Goal: Task Accomplishment & Management: Use online tool/utility

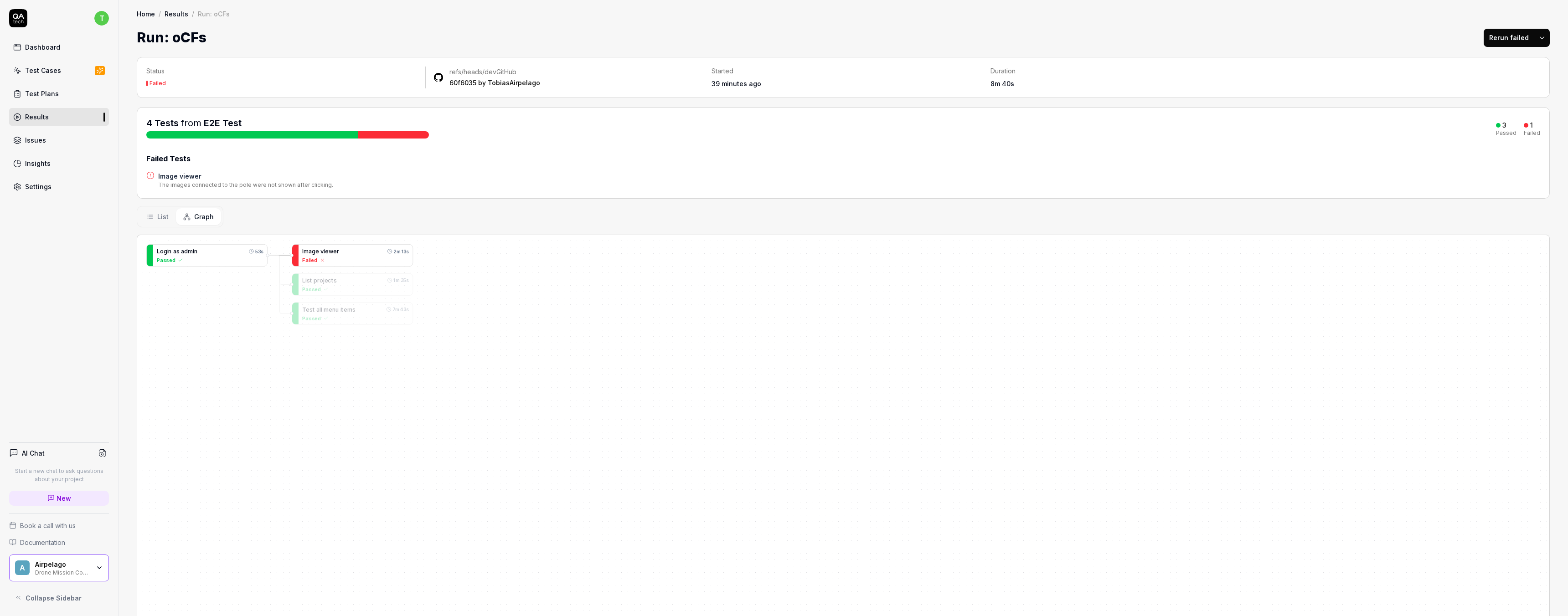
click at [331, 255] on div "I m a g e v i e w e r 2m 13s Failed" at bounding box center [355, 256] width 107 height 17
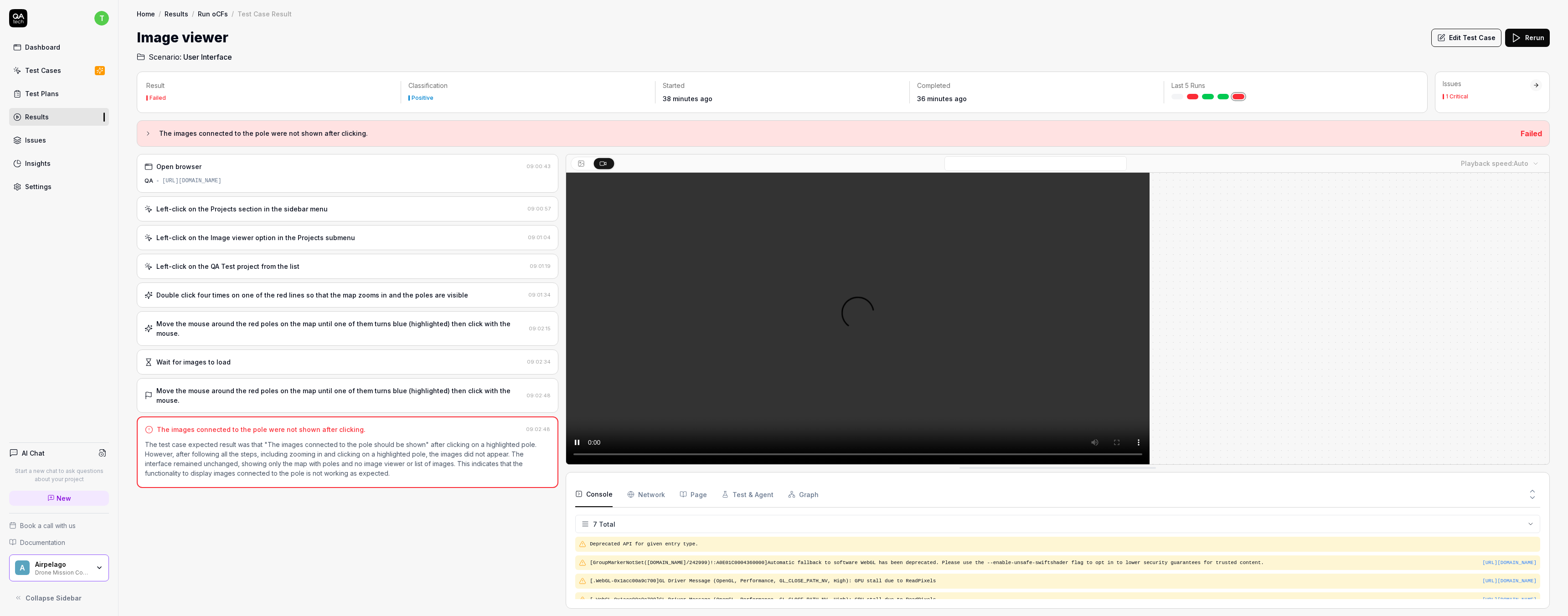
scroll to position [63, 0]
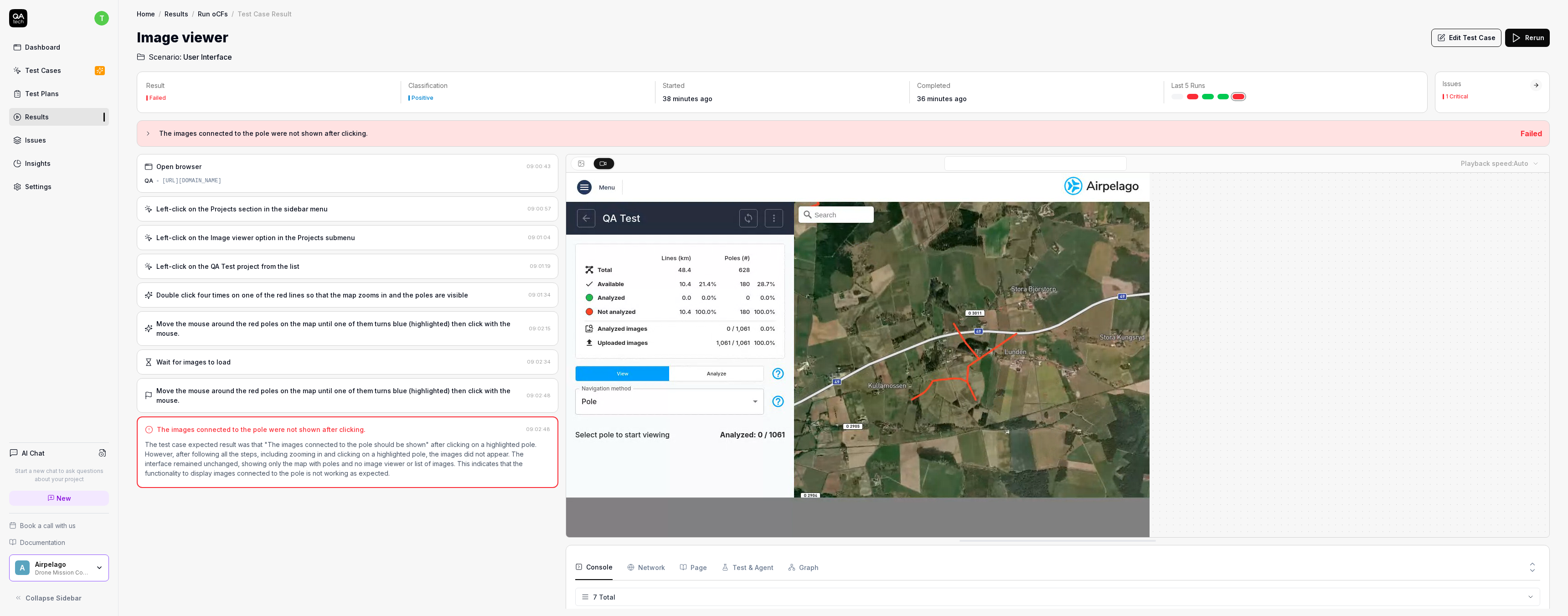
click at [292, 386] on div "Move the mouse around the red poles on the map until one of them turns blue (hi…" at bounding box center [340, 395] width 366 height 19
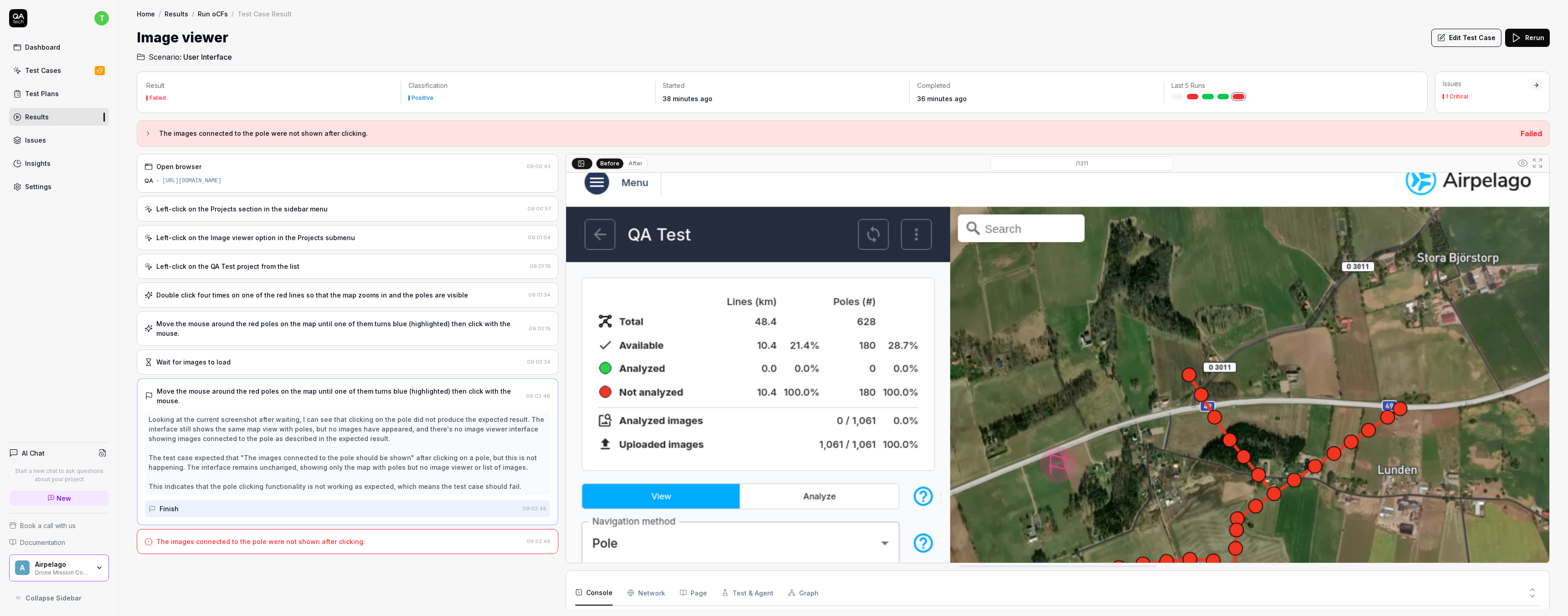
scroll to position [0, 0]
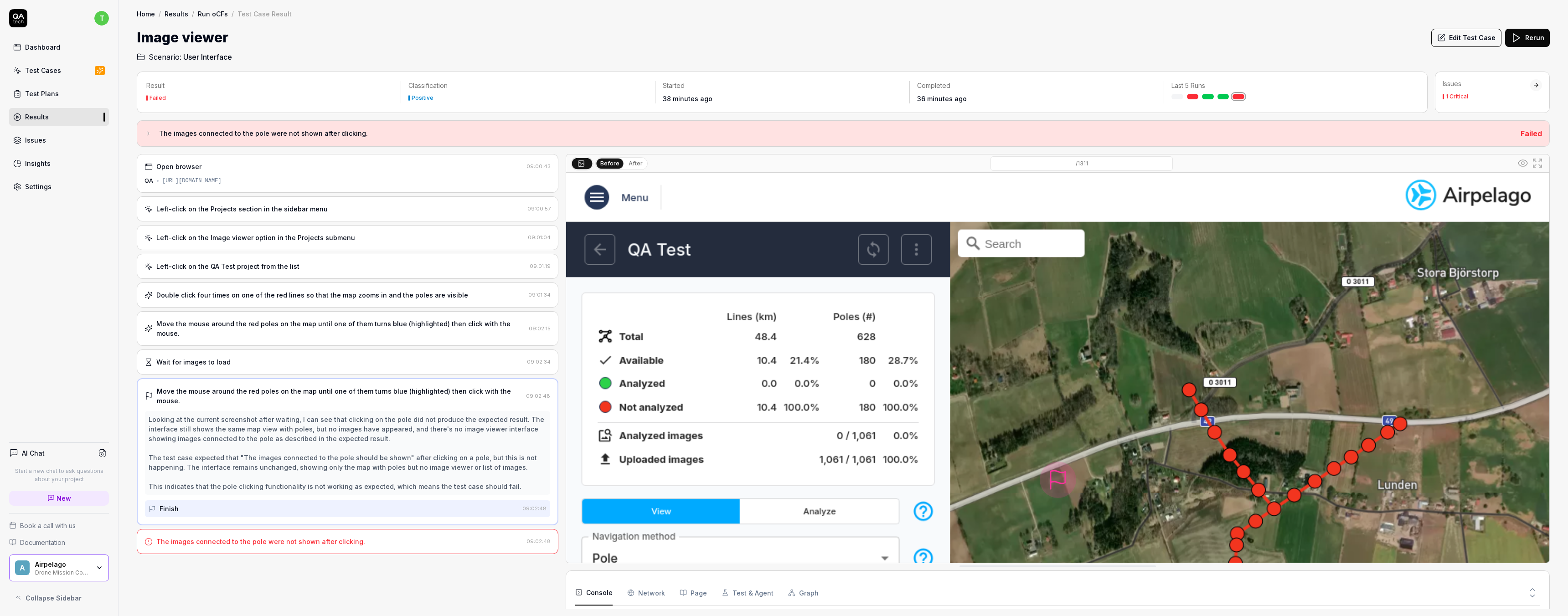
click at [634, 163] on button "After" at bounding box center [635, 164] width 21 height 10
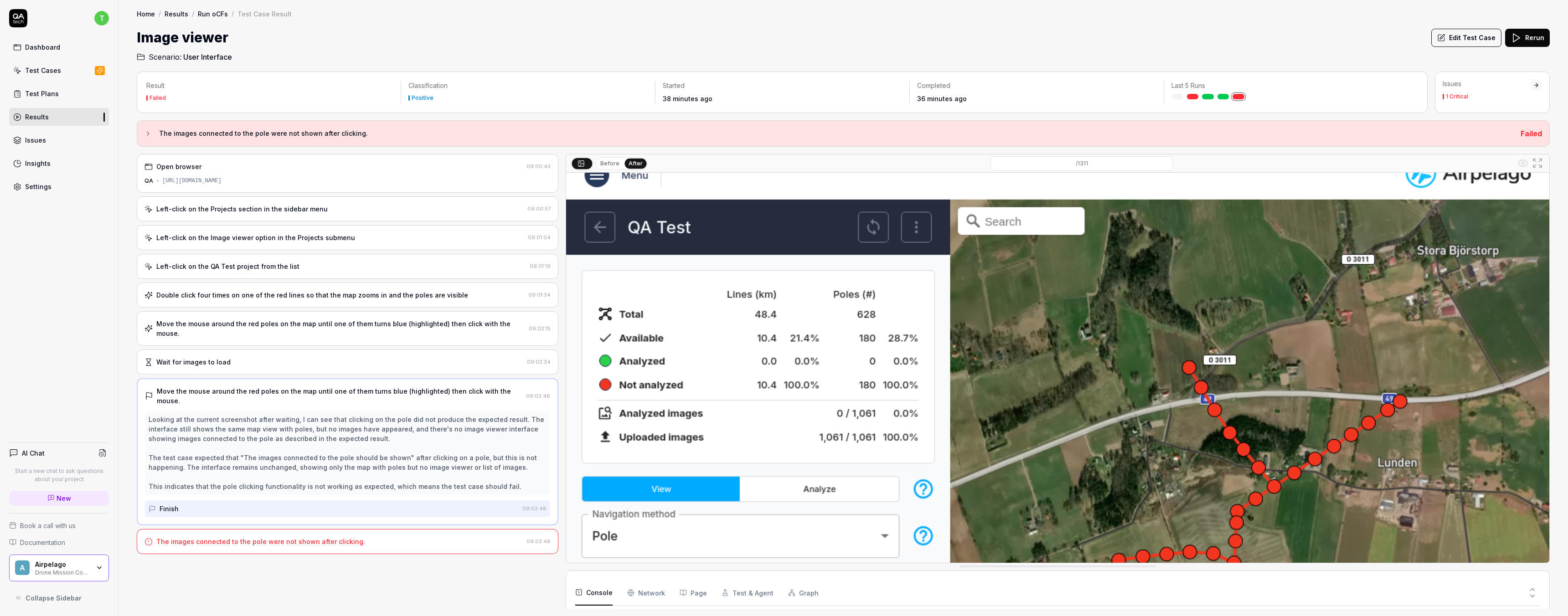
scroll to position [19, 0]
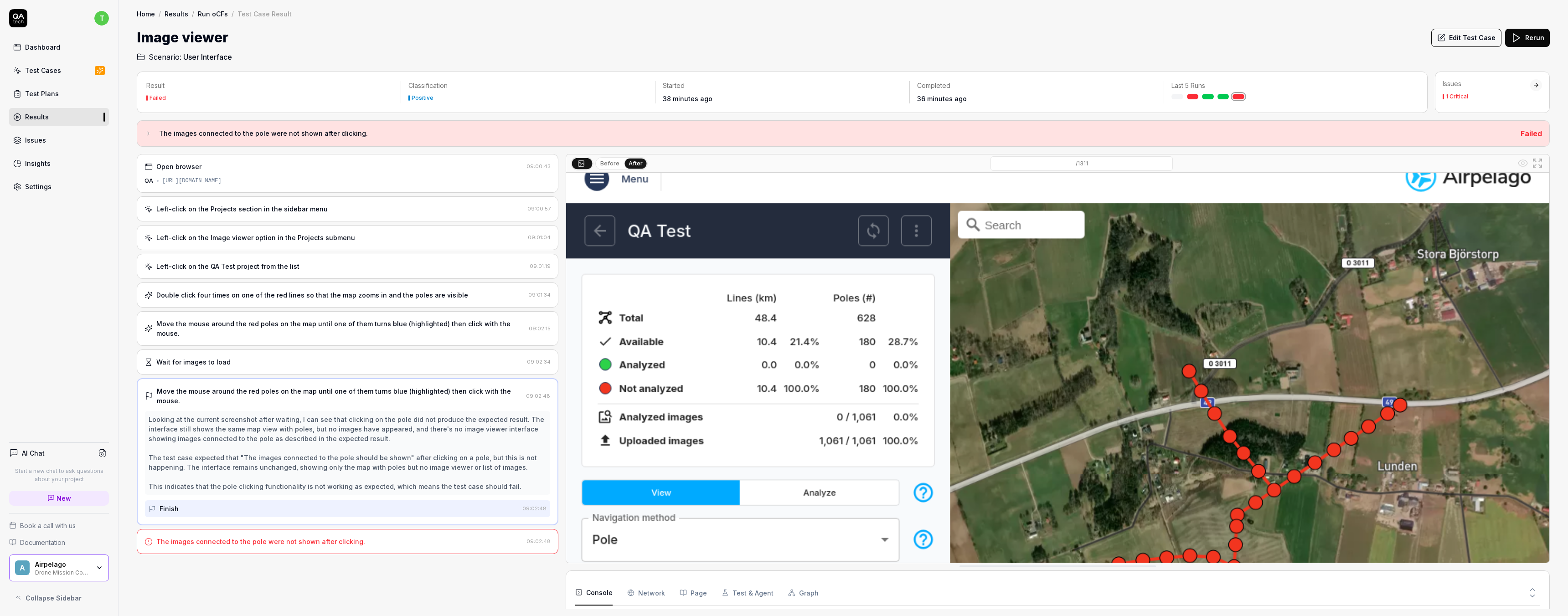
click at [607, 161] on button "Before" at bounding box center [609, 164] width 26 height 10
click at [625, 164] on button "After" at bounding box center [635, 164] width 21 height 10
click at [608, 161] on button "Before" at bounding box center [609, 164] width 26 height 10
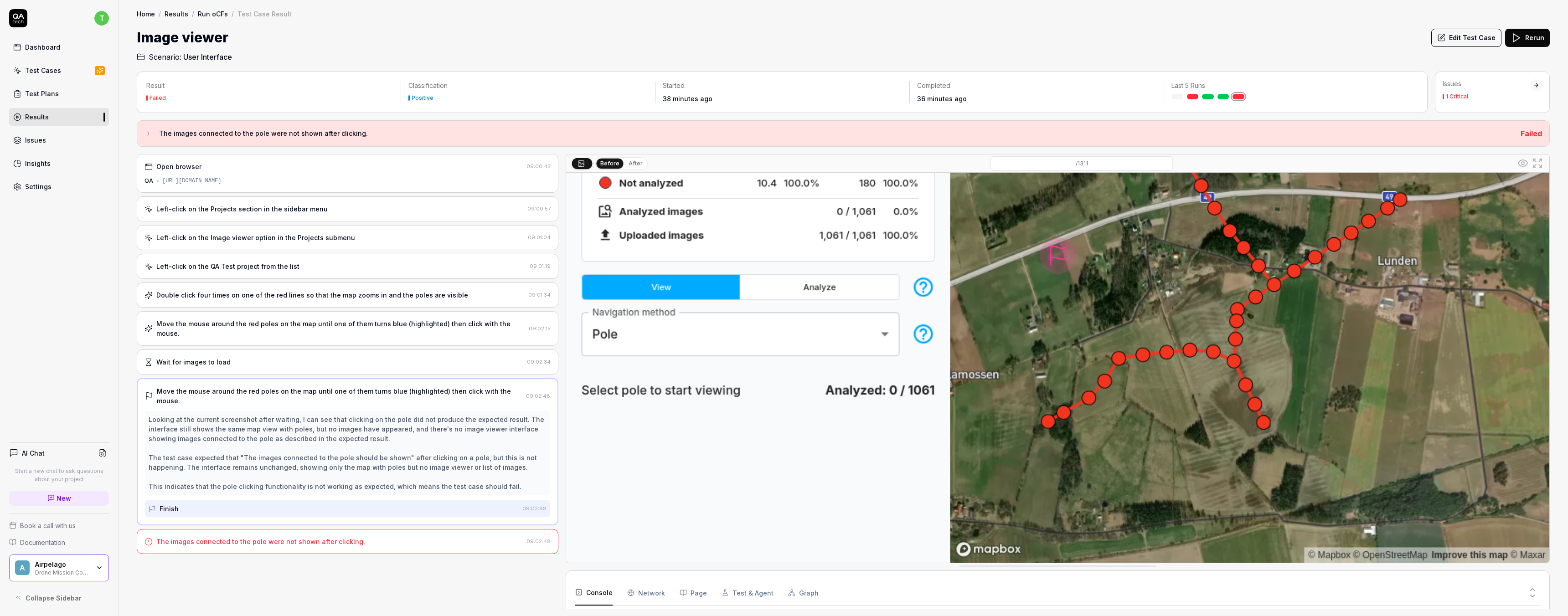
click at [199, 357] on div "Wait for images to load" at bounding box center [194, 362] width 74 height 10
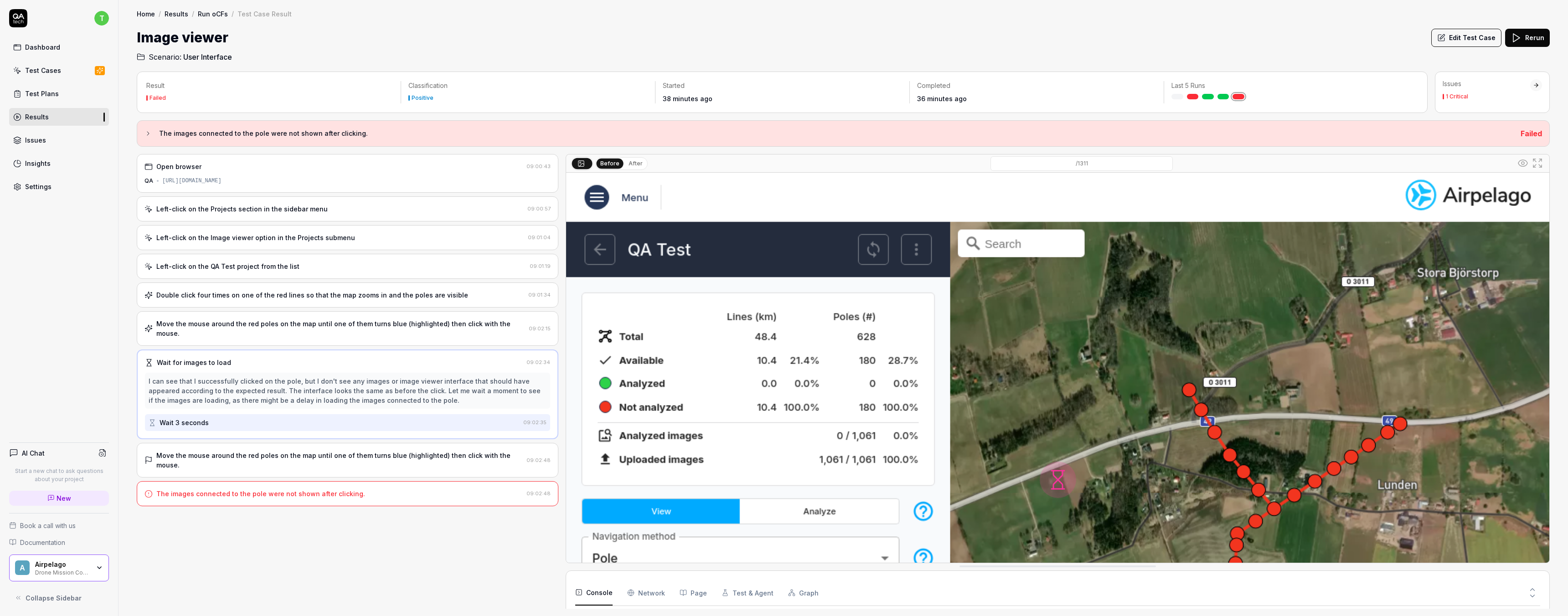
click at [228, 323] on div "Move the mouse around the red poles on the map until one of them turns blue (hi…" at bounding box center [341, 328] width 369 height 19
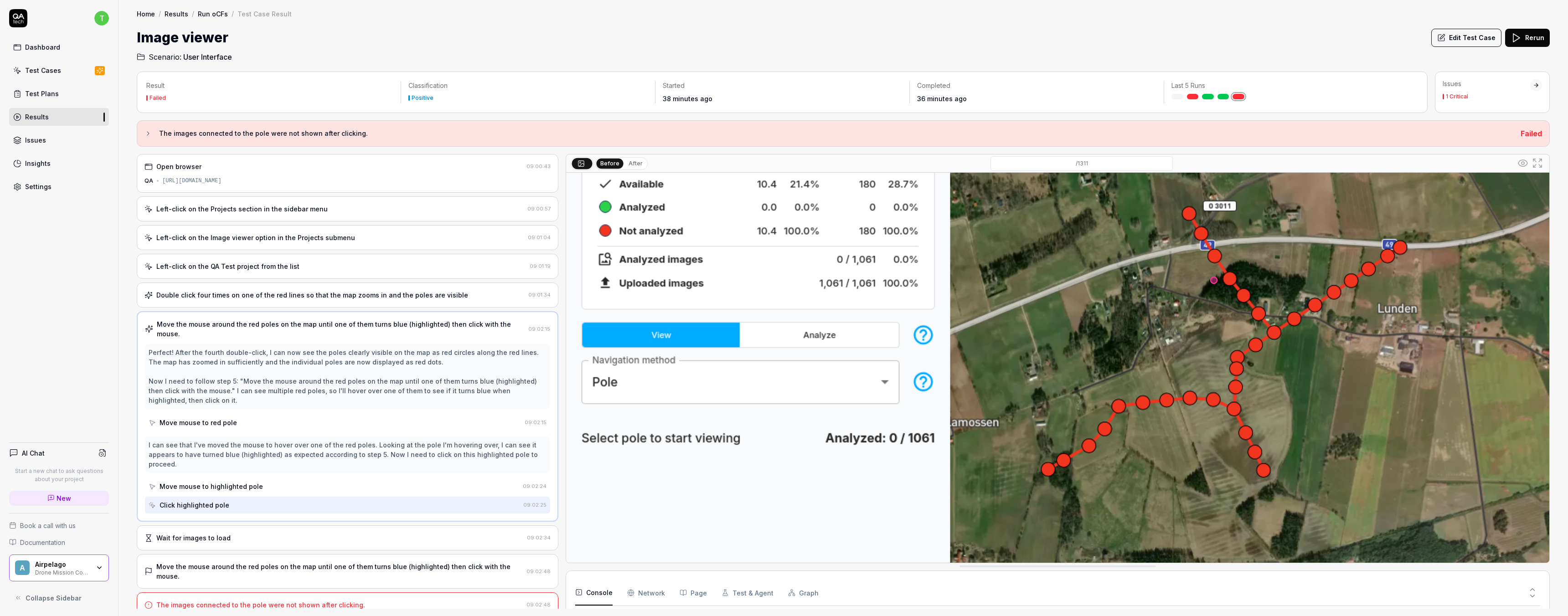
scroll to position [177, 0]
click at [411, 293] on div "Double click four times on one of the red lines so that the map zooms in and th…" at bounding box center [312, 295] width 312 height 10
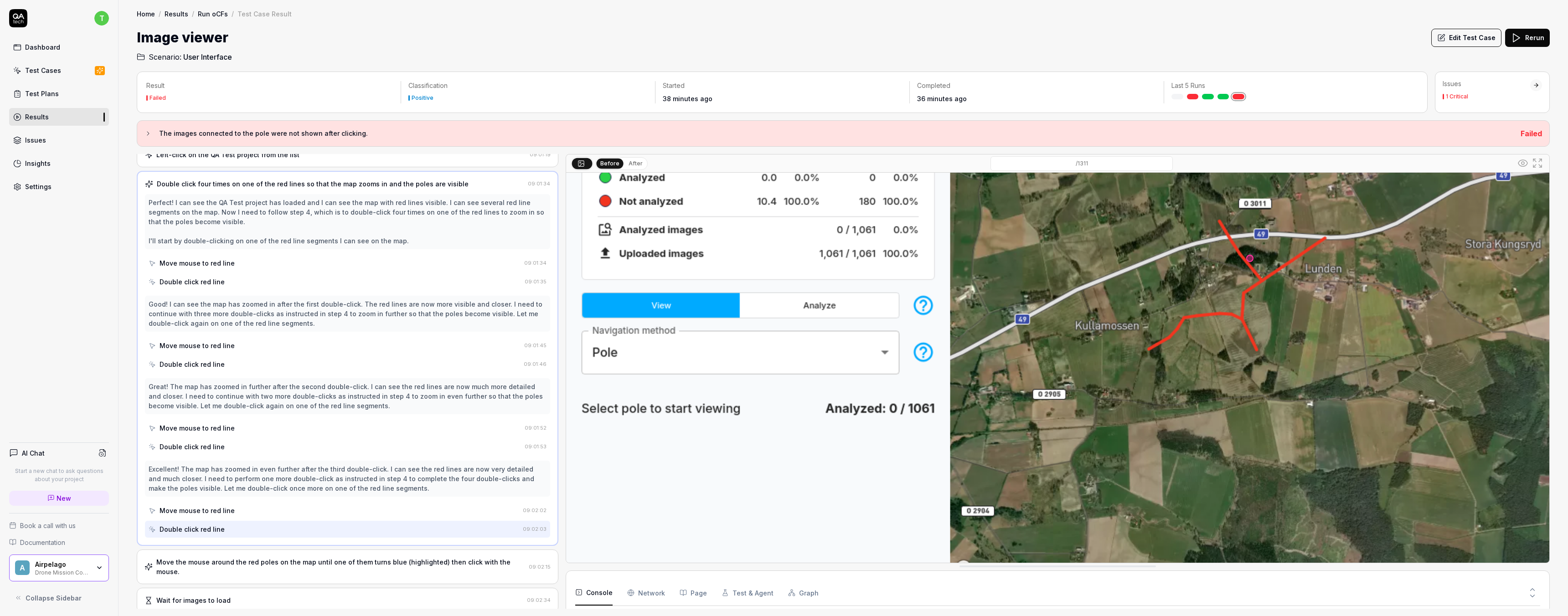
scroll to position [164, 0]
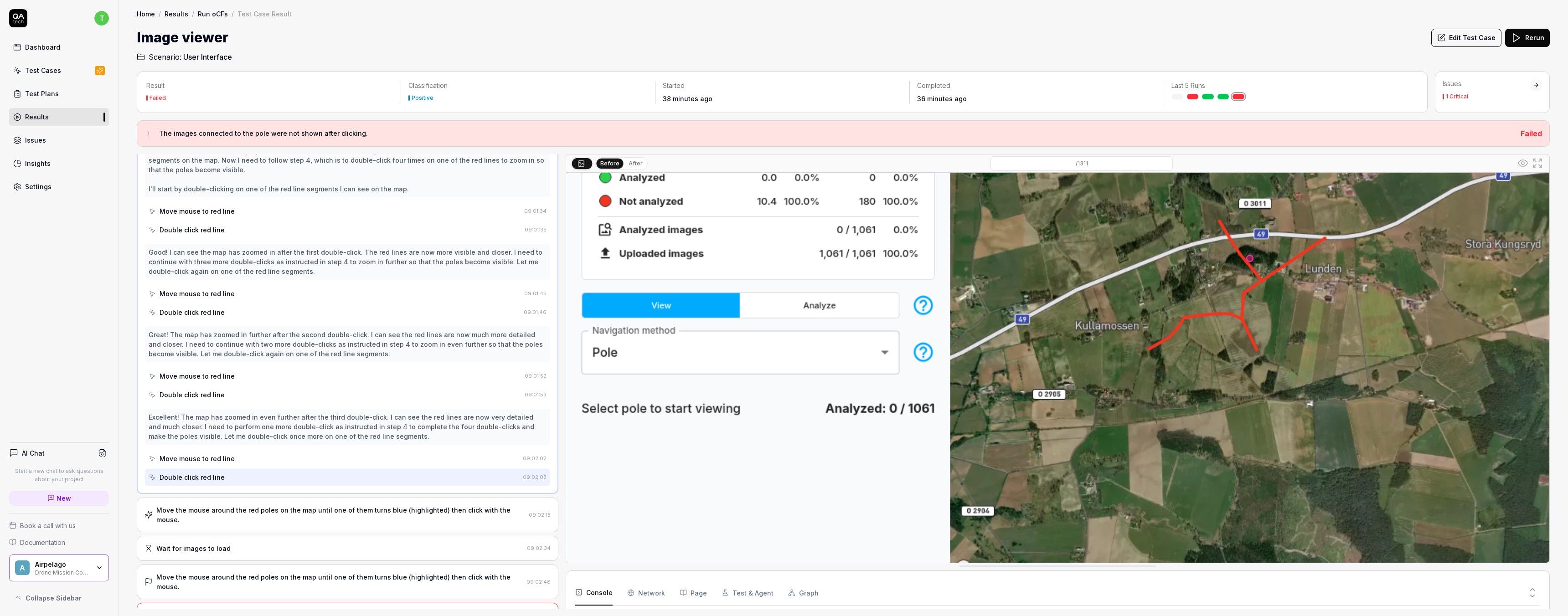
click at [327, 517] on div "Move the mouse around the red poles on the map until one of them turns blue (hi…" at bounding box center [348, 515] width 422 height 35
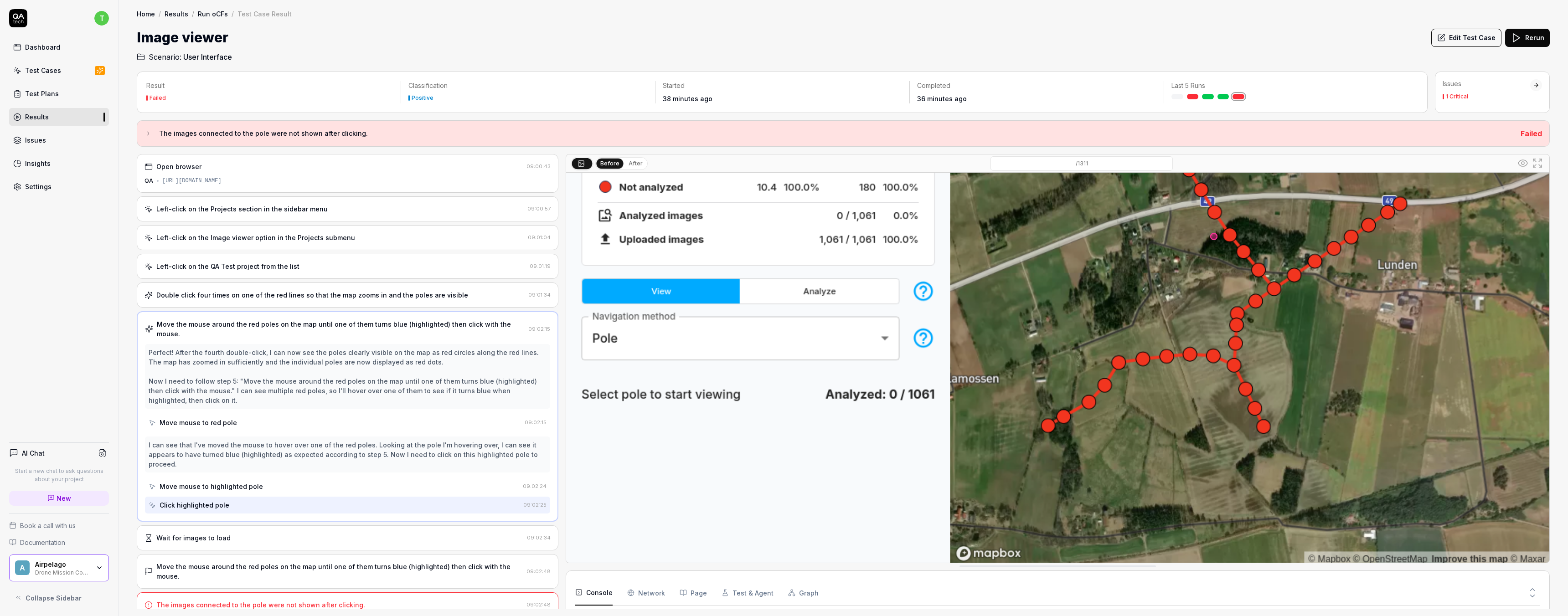
scroll to position [224, 0]
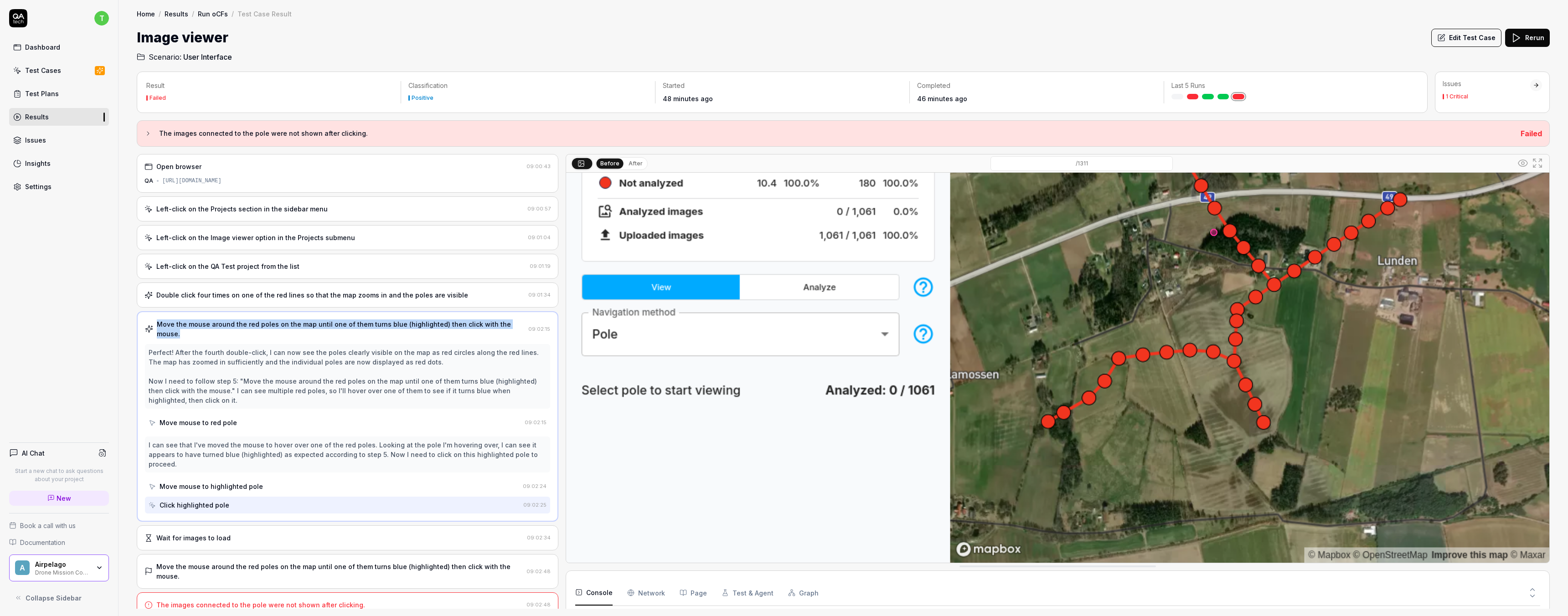
drag, startPoint x: 156, startPoint y: 323, endPoint x: 514, endPoint y: 327, distance: 358.0
click at [514, 327] on div "Move the mouse around the red poles on the map until one of them turns blue (hi…" at bounding box center [341, 329] width 368 height 19
click at [205, 482] on div "Move mouse to highlighted pole" at bounding box center [211, 487] width 103 height 10
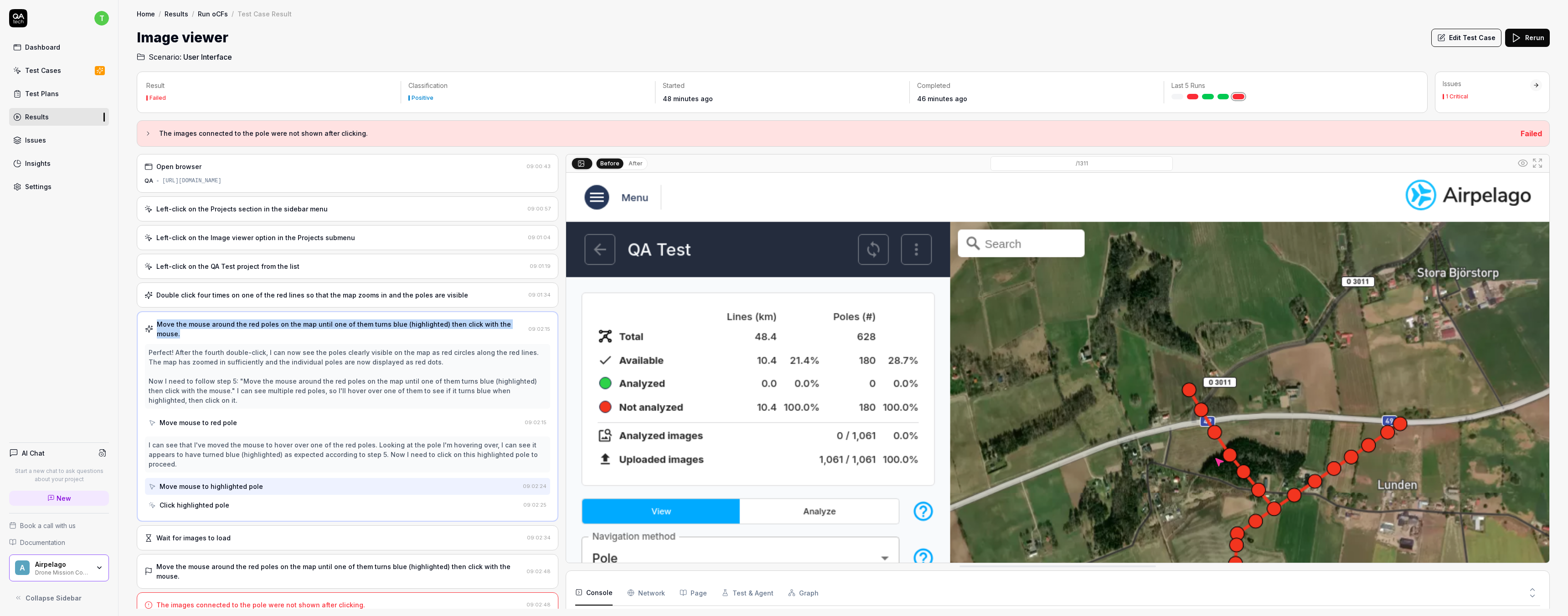
click at [148, 133] on icon at bounding box center [148, 133] width 7 height 7
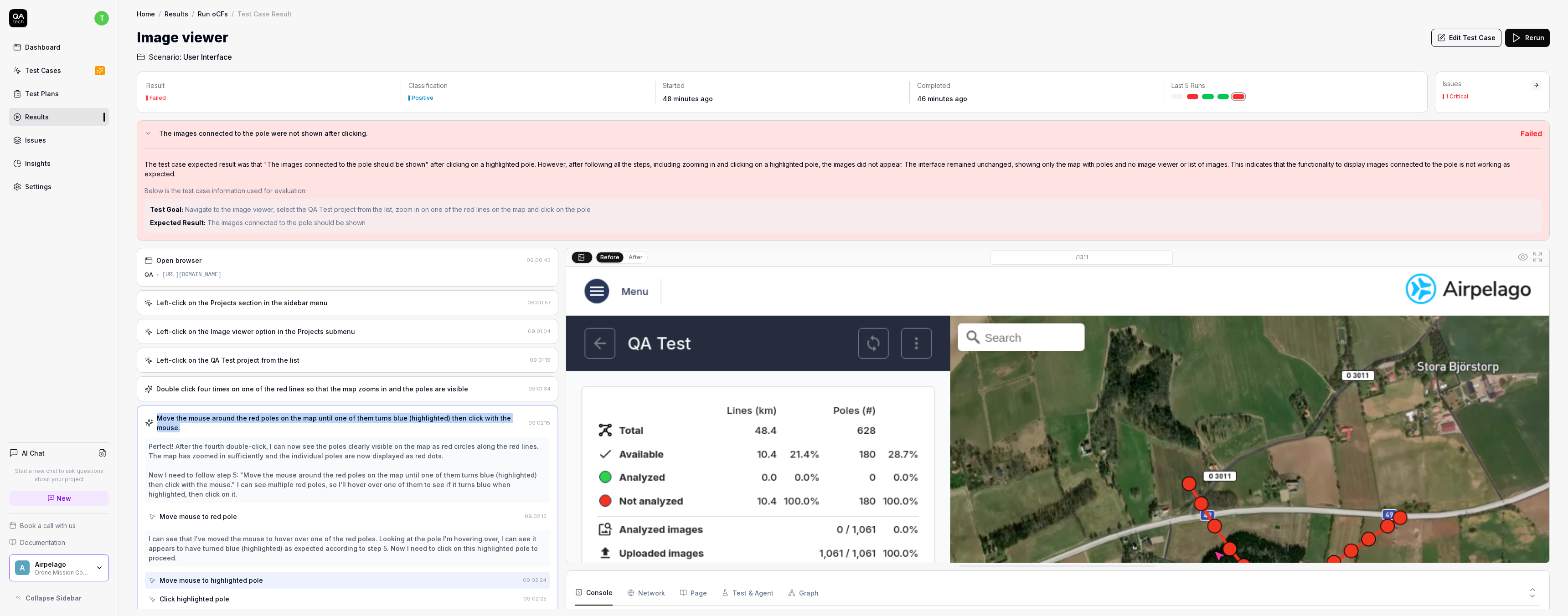
click at [148, 133] on icon at bounding box center [148, 133] width 7 height 7
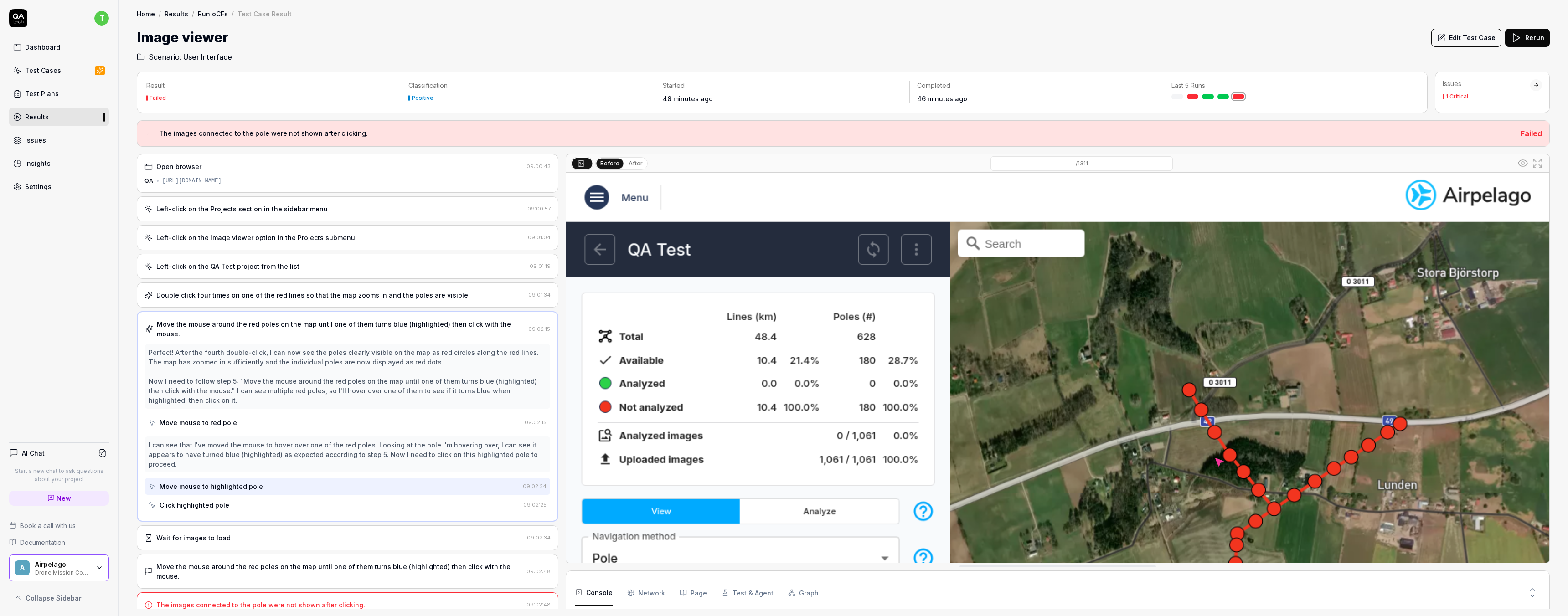
click at [834, 42] on div "Image viewer Edit Test Case Rerun" at bounding box center [843, 38] width 1413 height 21
click at [288, 533] on div "Wait for images to load" at bounding box center [334, 538] width 379 height 10
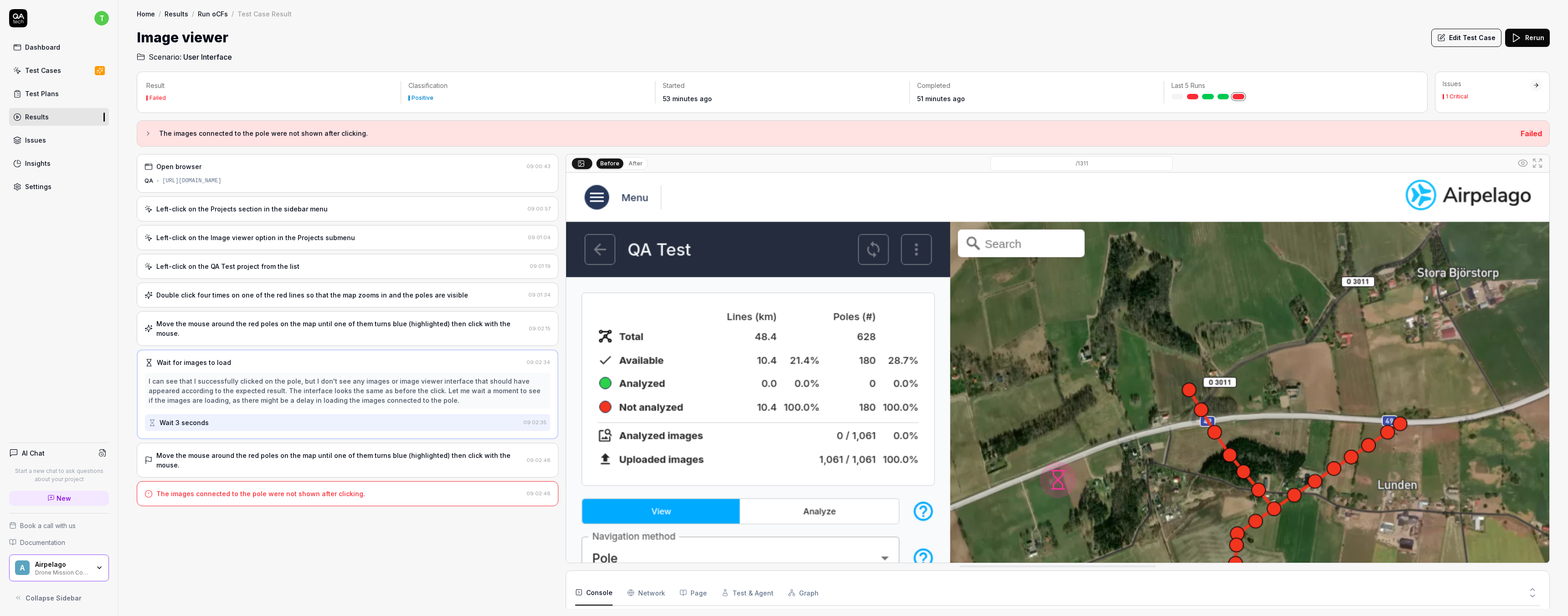
click at [254, 451] on div "Move the mouse around the red poles on the map until one of them turns blue (hi…" at bounding box center [340, 460] width 366 height 19
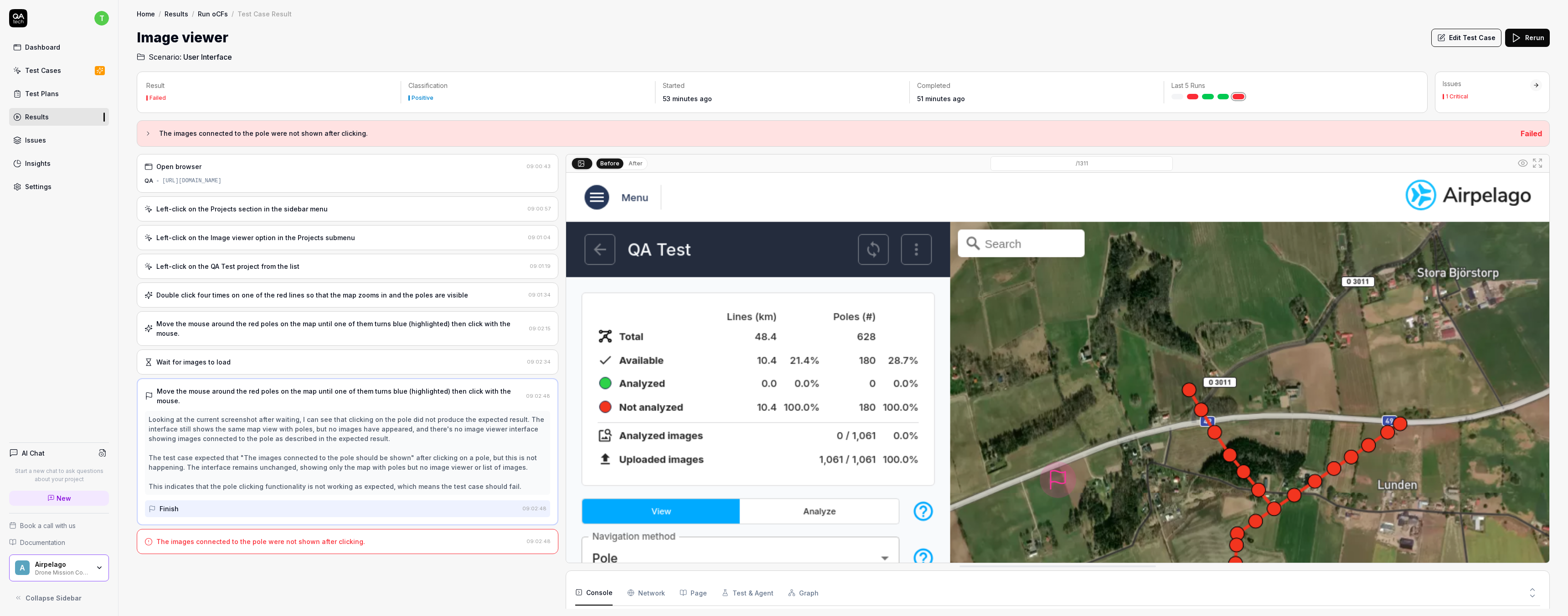
click at [261, 537] on div "The images connected to the pole were not shown after clicking." at bounding box center [261, 542] width 209 height 10
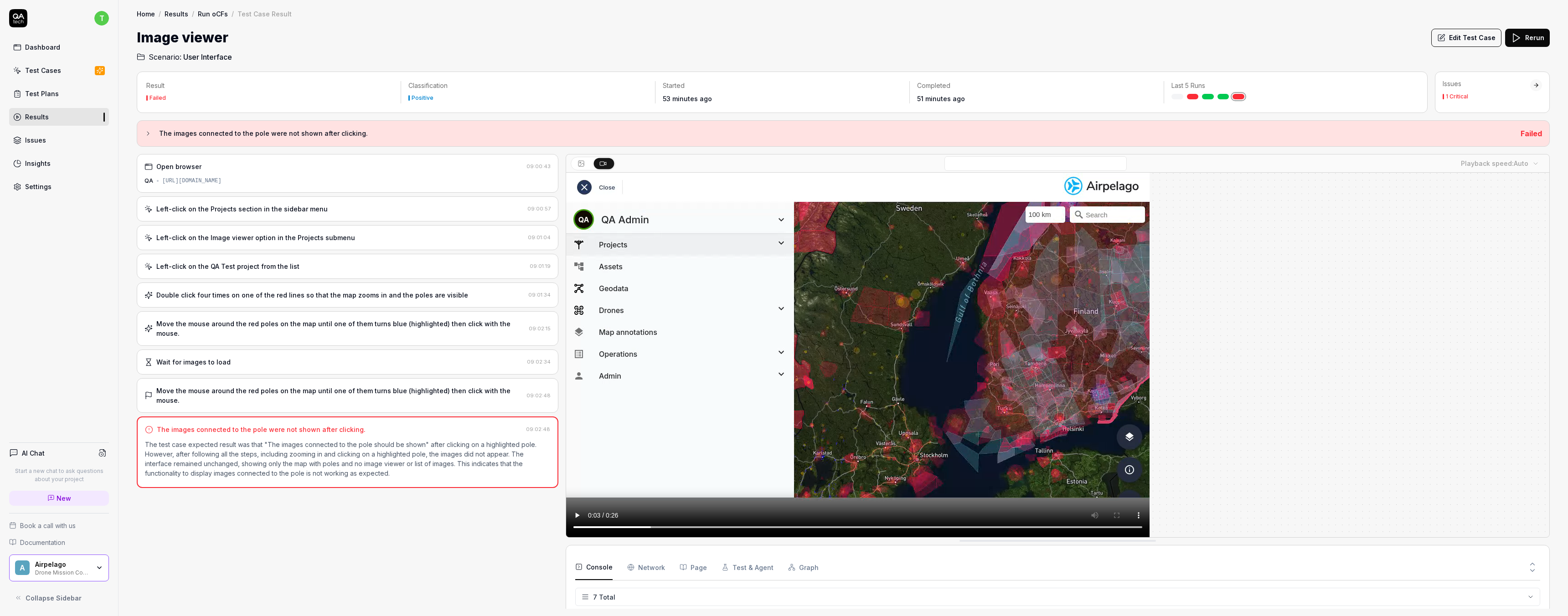
click at [463, 568] on div "Open browser 09:00:43 QA [URL][DOMAIN_NAME] Left-click on the Projects section …" at bounding box center [348, 381] width 422 height 455
click at [36, 76] on link "Test Cases" at bounding box center [59, 70] width 100 height 18
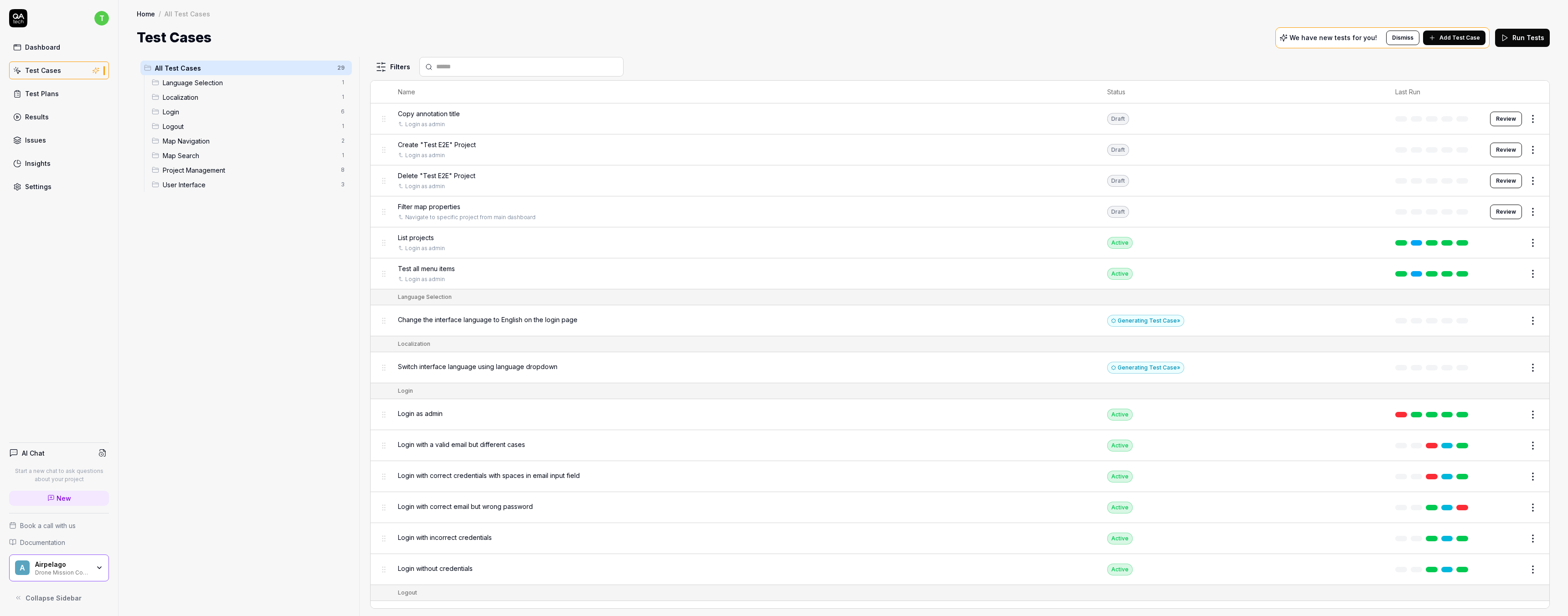
click at [185, 190] on div "User Interface 3" at bounding box center [250, 184] width 204 height 15
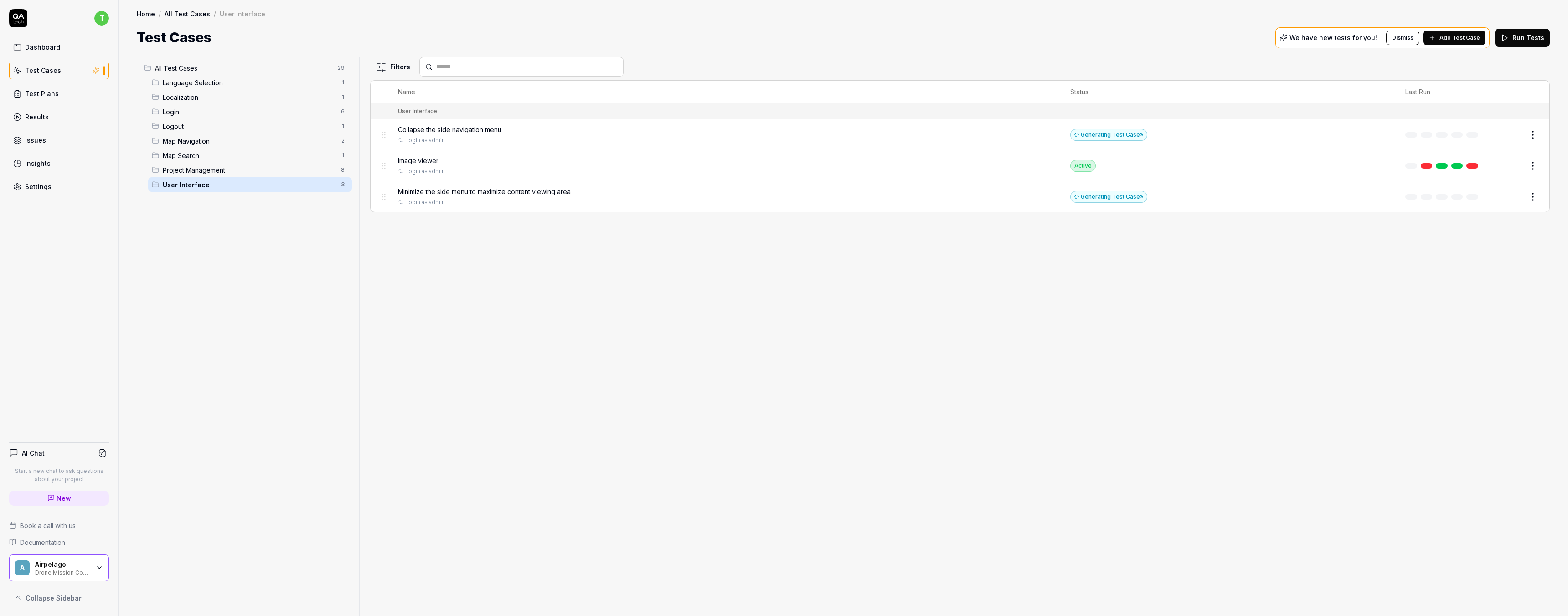
click at [496, 161] on div "Image viewer" at bounding box center [725, 161] width 654 height 10
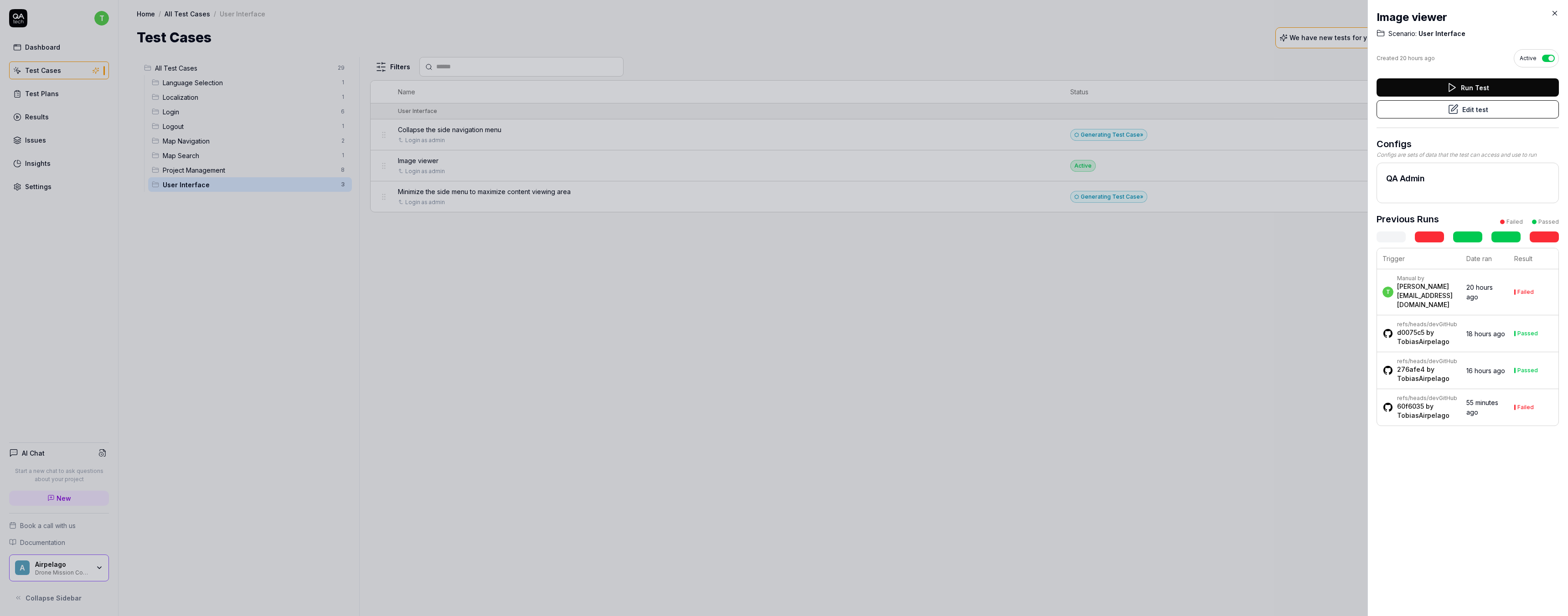
click at [1471, 108] on button "Edit test" at bounding box center [1468, 110] width 183 height 18
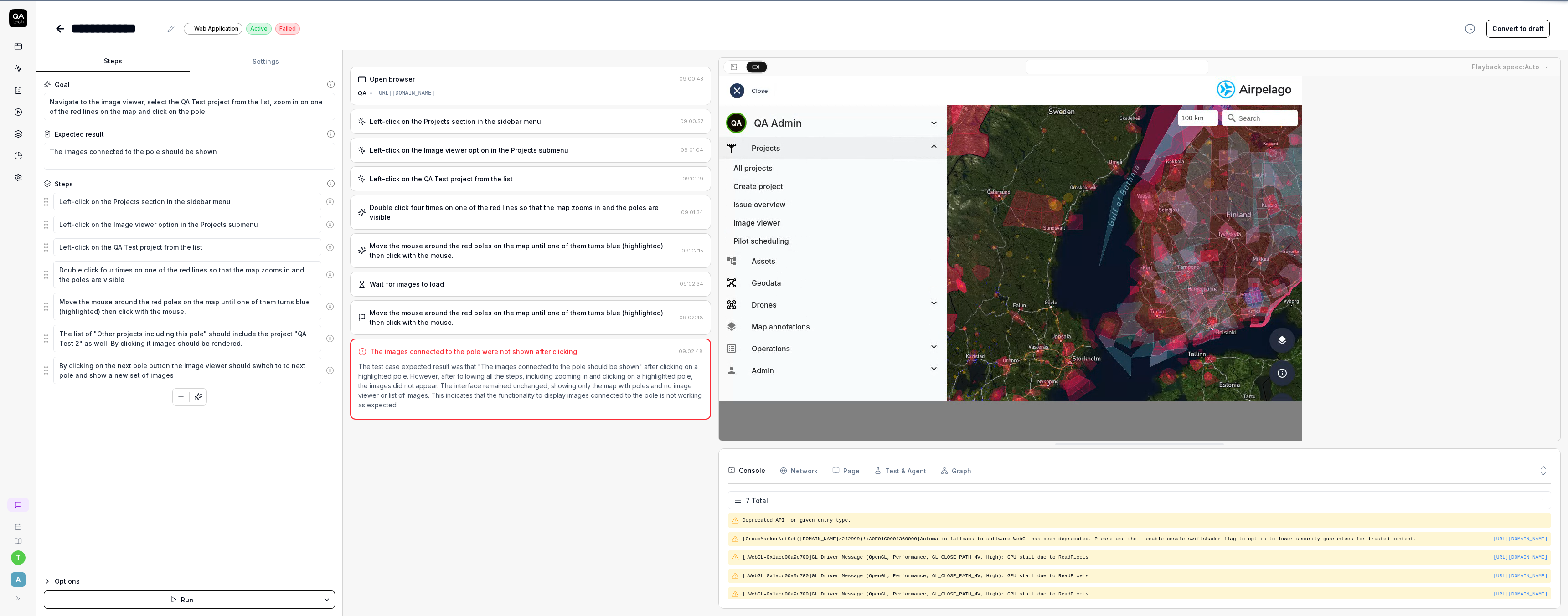
scroll to position [40, 0]
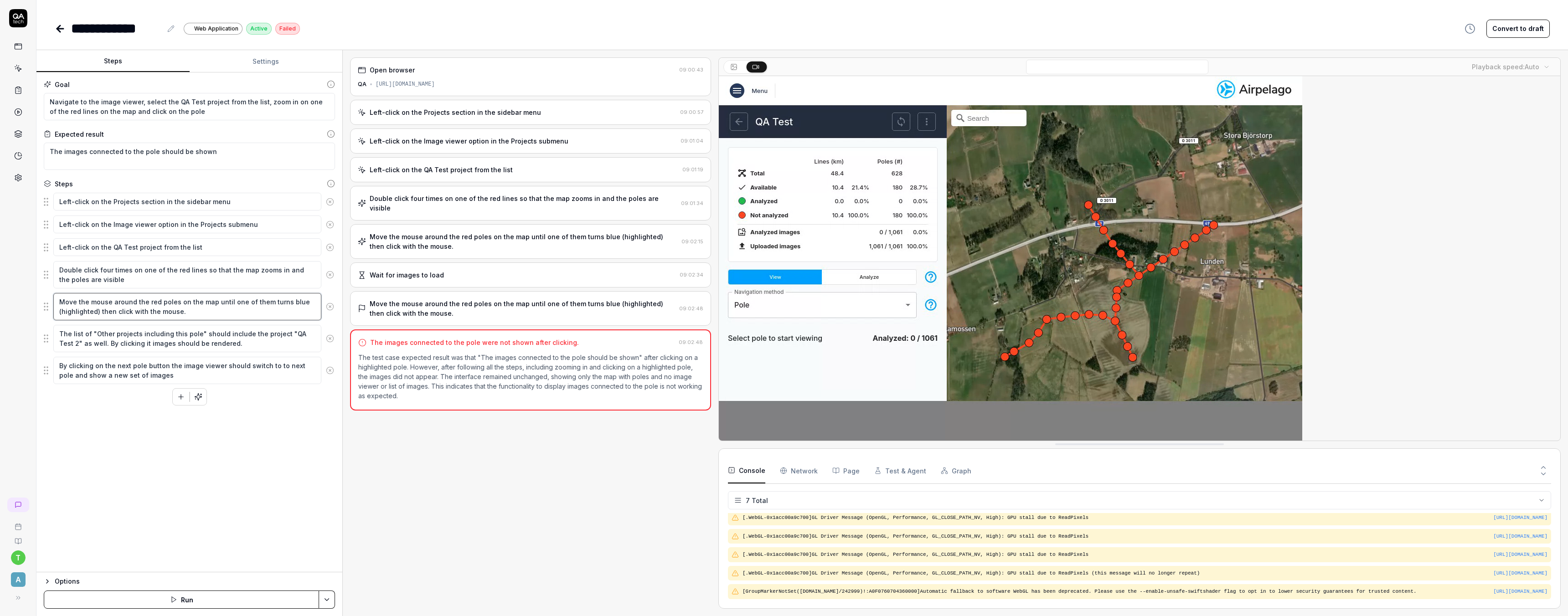
type textarea "*"
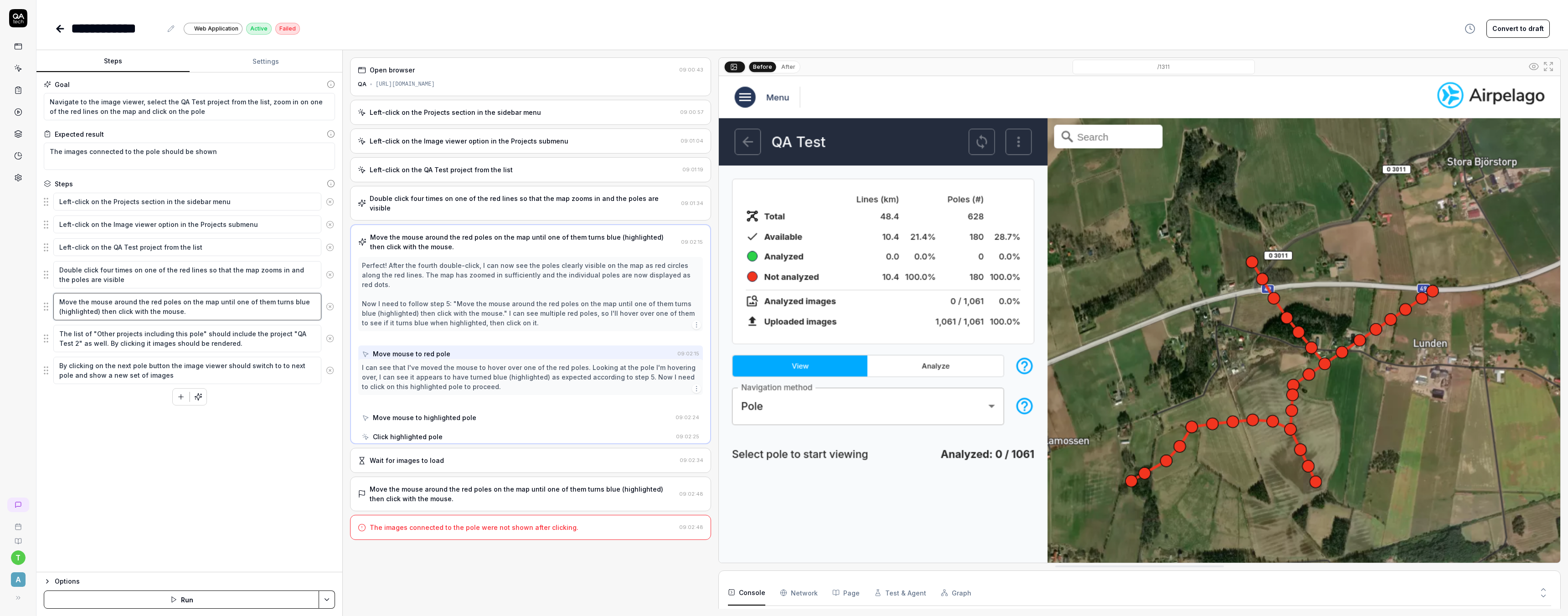
scroll to position [63, 0]
click at [184, 312] on textarea "Move the mouse around the red poles on the map until one of them turns blue (hi…" at bounding box center [187, 307] width 268 height 27
drag, startPoint x: 192, startPoint y: 311, endPoint x: 54, endPoint y: 302, distance: 138.3
click at [54, 302] on textarea "Move the mouse around the red poles on the map until one of them turns blue (hi…" at bounding box center [187, 307] width 268 height 27
type textarea "C"
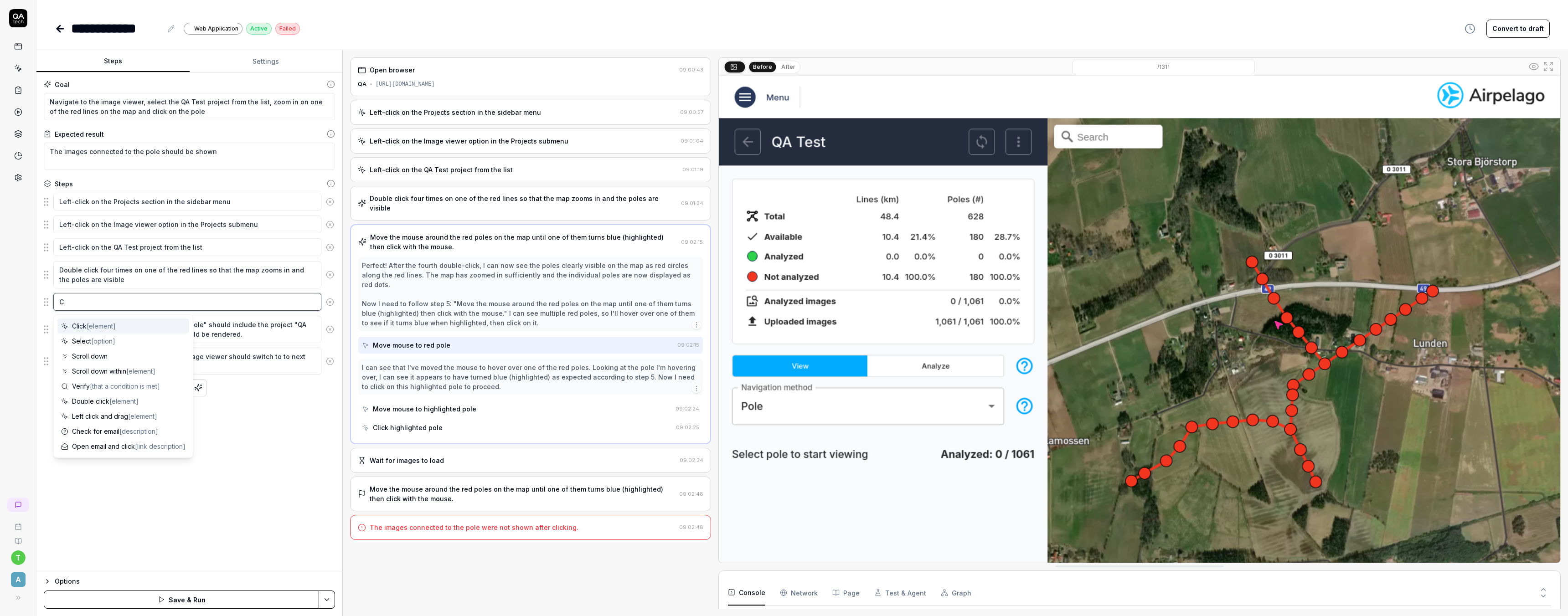
type textarea "*"
type textarea "Cl"
type textarea "*"
type textarea "Cli"
type textarea "*"
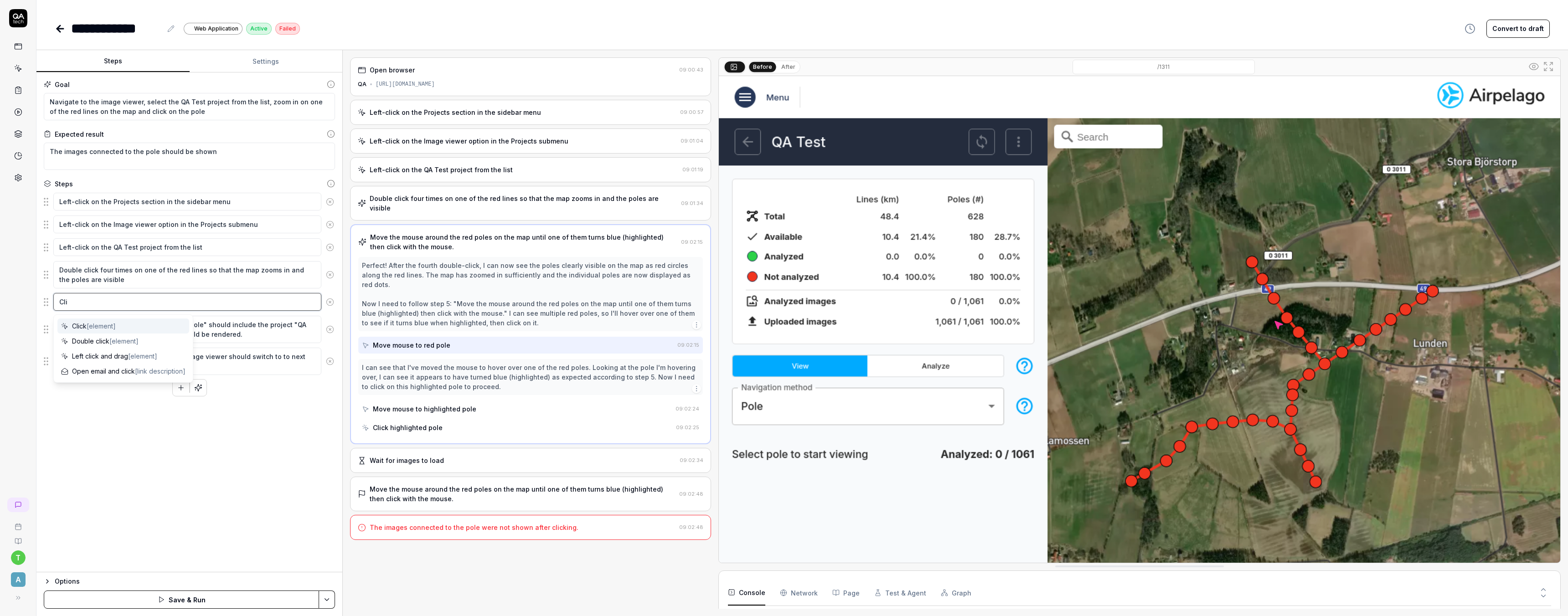
type textarea "Clic"
type textarea "*"
type textarea "Click"
type textarea "*"
type textarea "Click i"
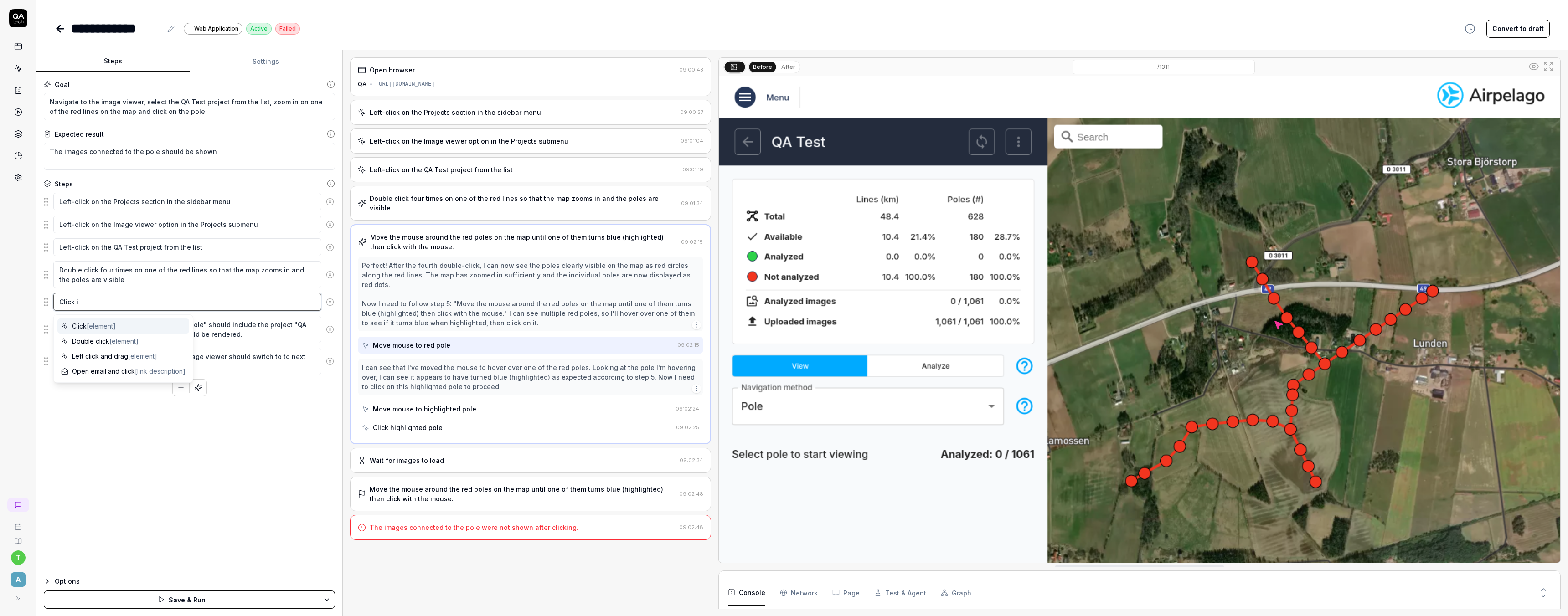
type textarea "*"
type textarea "Click in"
type textarea "*"
type textarea "Click in"
type textarea "*"
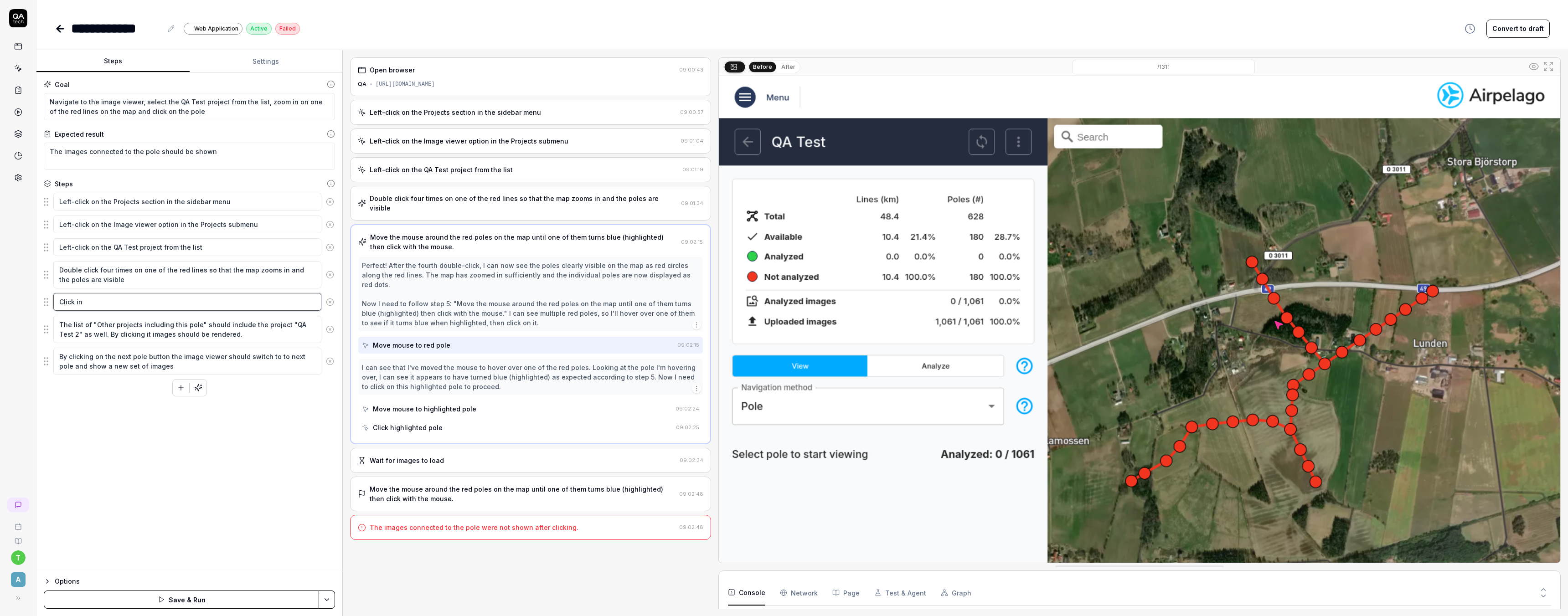
type textarea "Click in t"
type textarea "*"
type textarea "Click in th"
type textarea "*"
type textarea "Click in the"
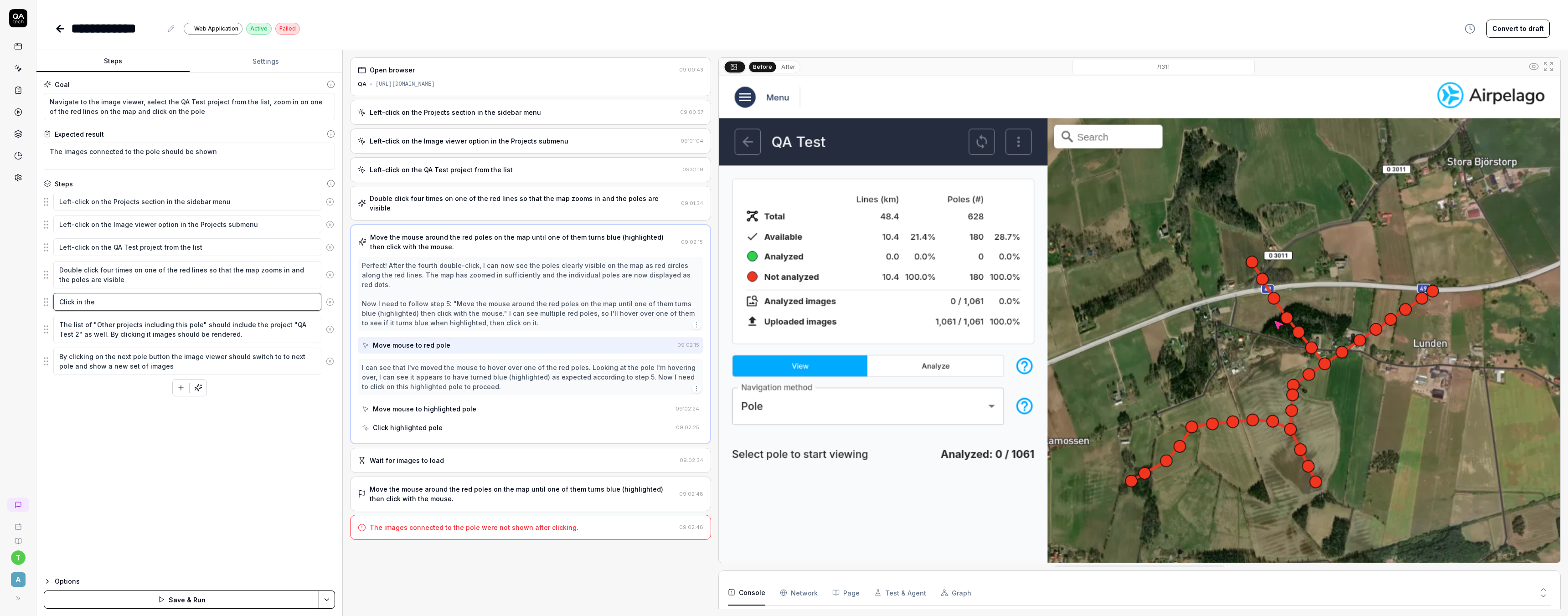
type textarea "*"
type textarea "Click in the"
type textarea "*"
type textarea "Click in th"
type textarea "*"
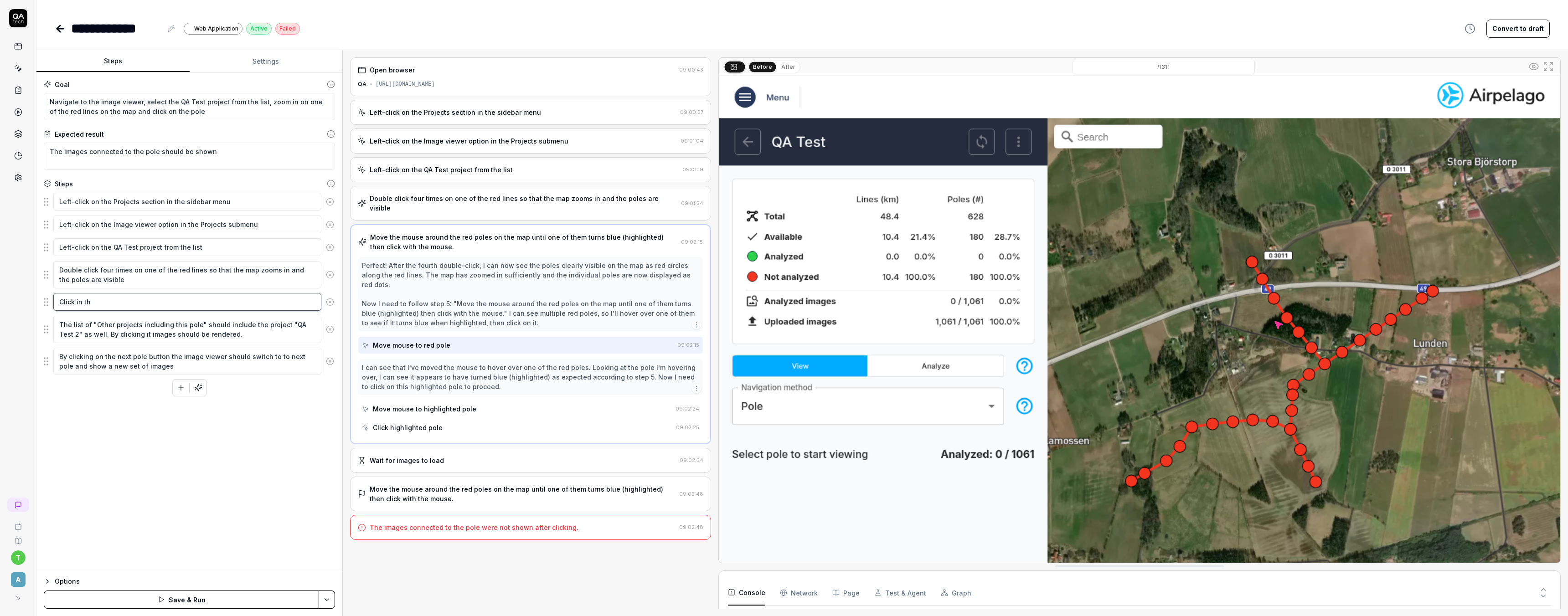
type textarea "Click in t"
type textarea "*"
type textarea "Click in"
type textarea "*"
type textarea "Click in"
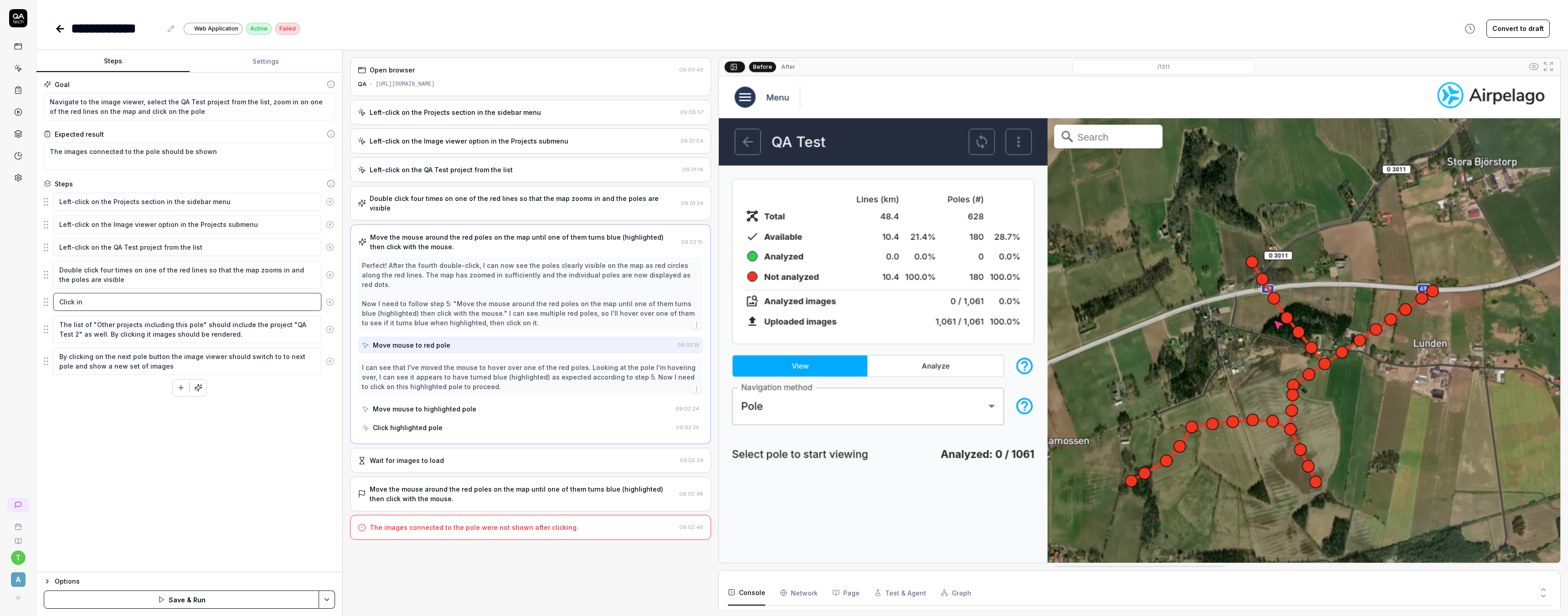
type textarea "*"
type textarea "Click i"
type textarea "*"
type textarea "Click"
type textarea "*"
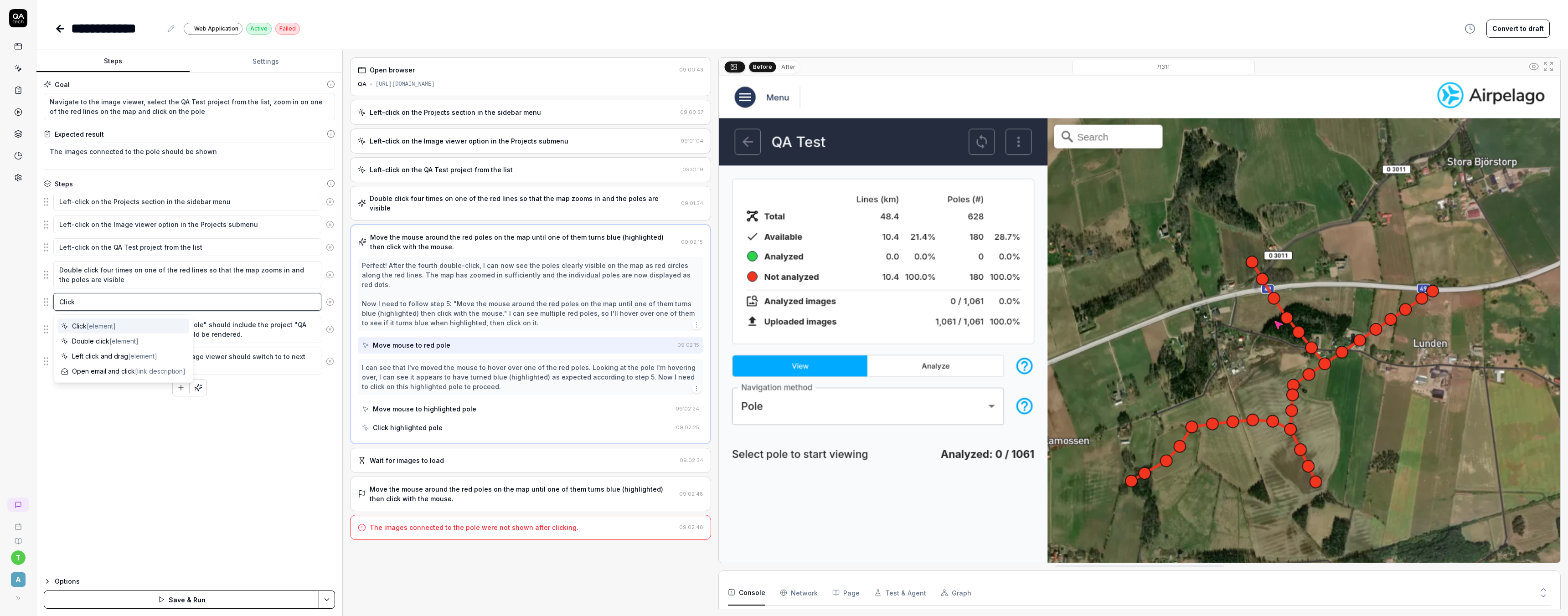
type textarea "Click o"
type textarea "*"
type textarea "Click on"
type textarea "*"
type textarea "Click on"
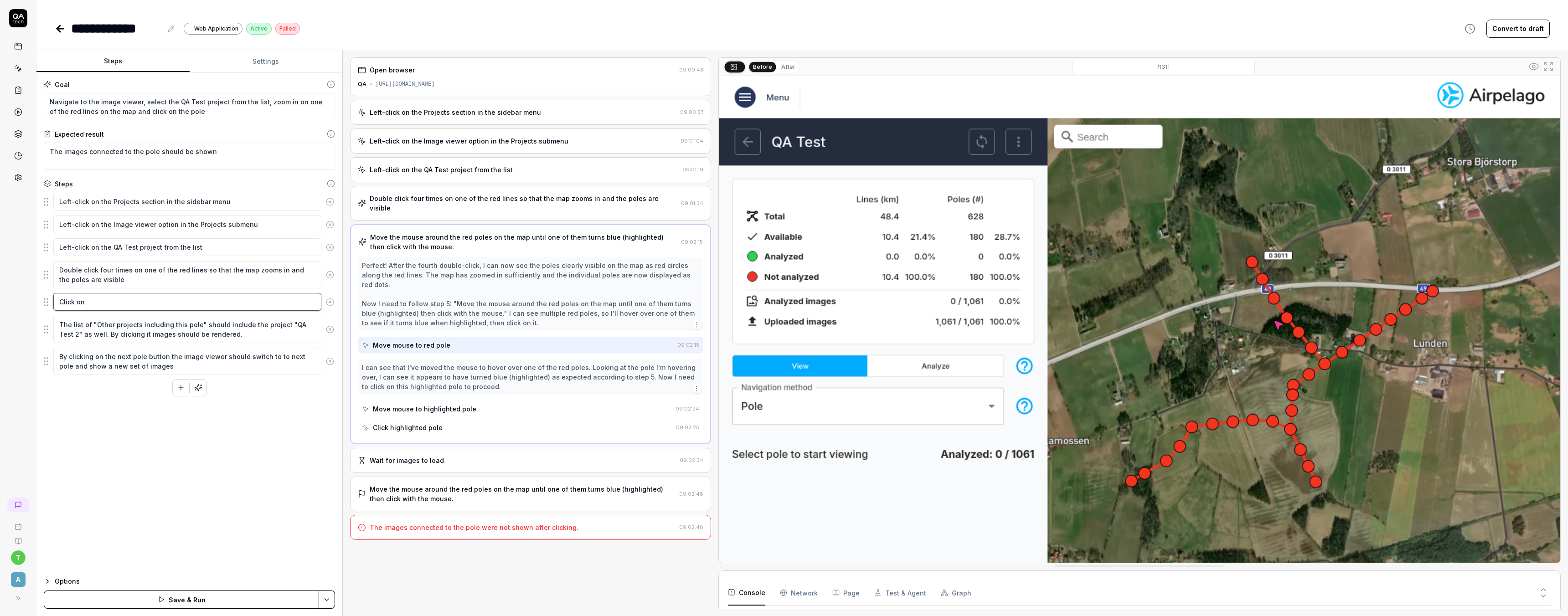
type textarea "*"
type textarea "Click on t"
type textarea "*"
type textarea "Click on th"
type textarea "*"
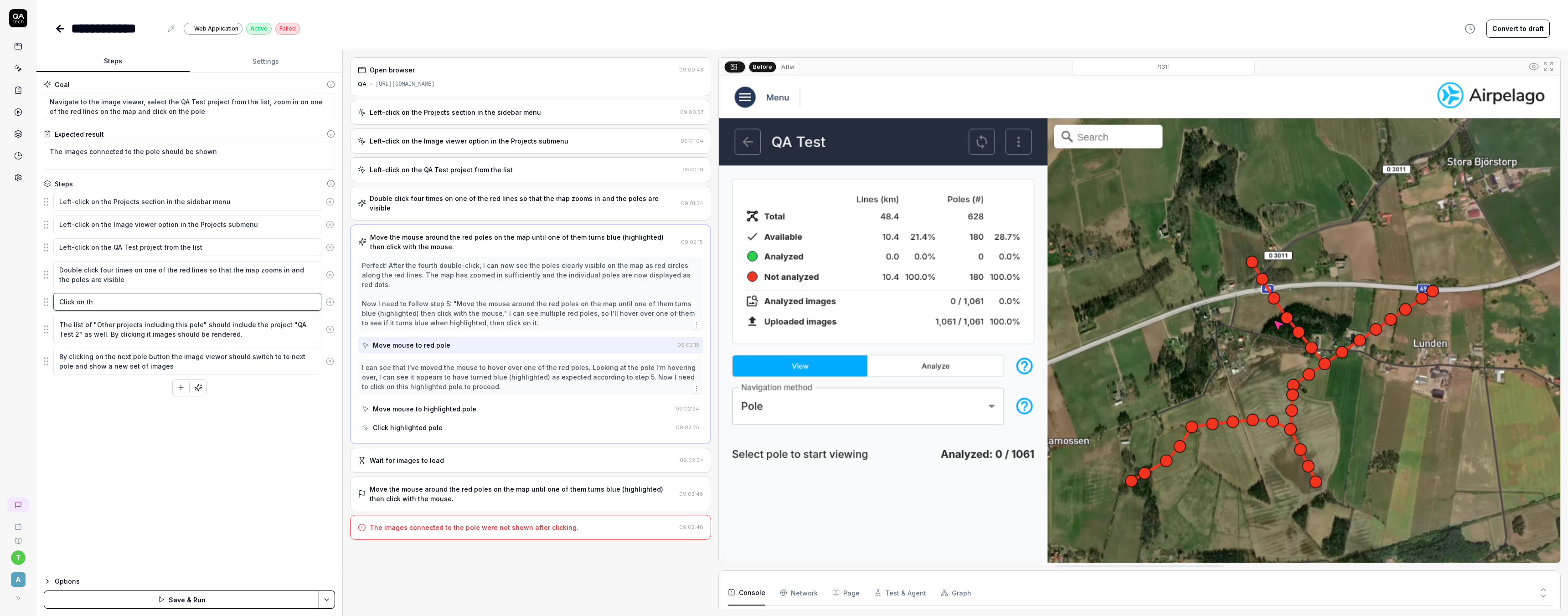
type textarea "Click on the"
type textarea "*"
type textarea "Click on the"
type textarea "*"
type textarea "Click on the p"
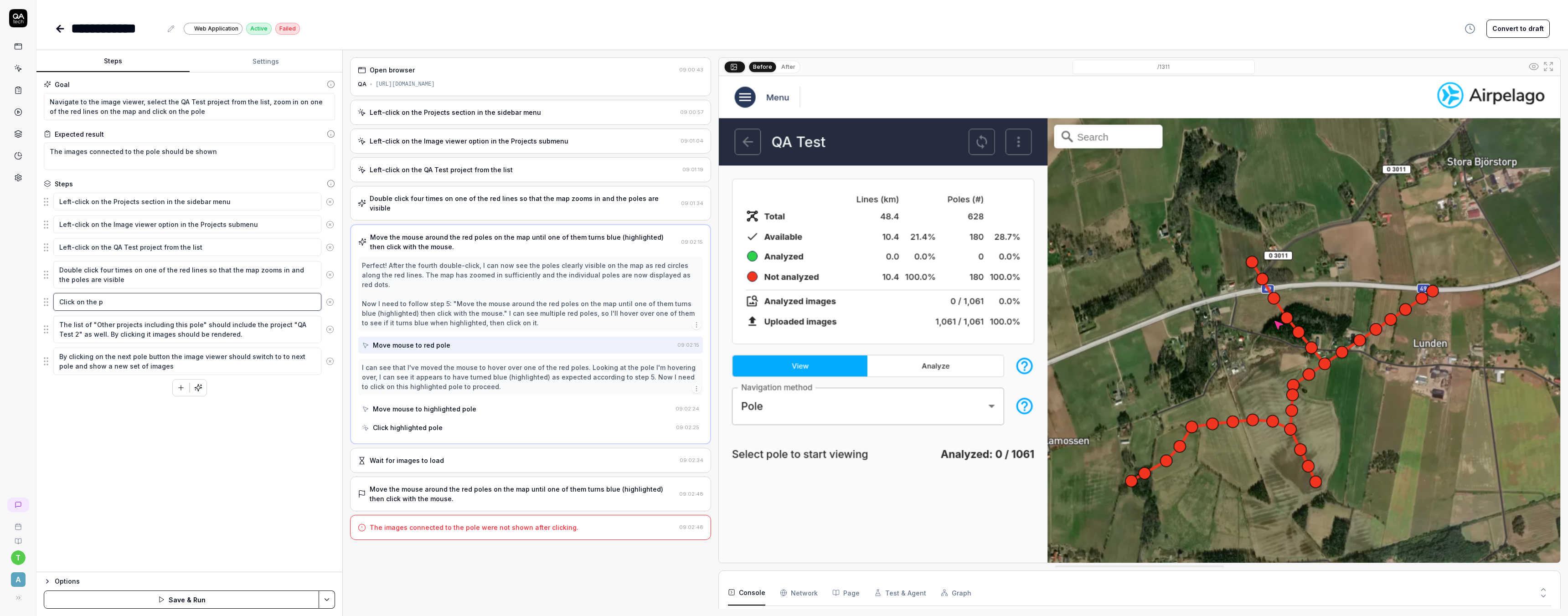
type textarea "*"
type textarea "Click on the po"
type textarea "*"
type textarea "Click on the pol"
type textarea "*"
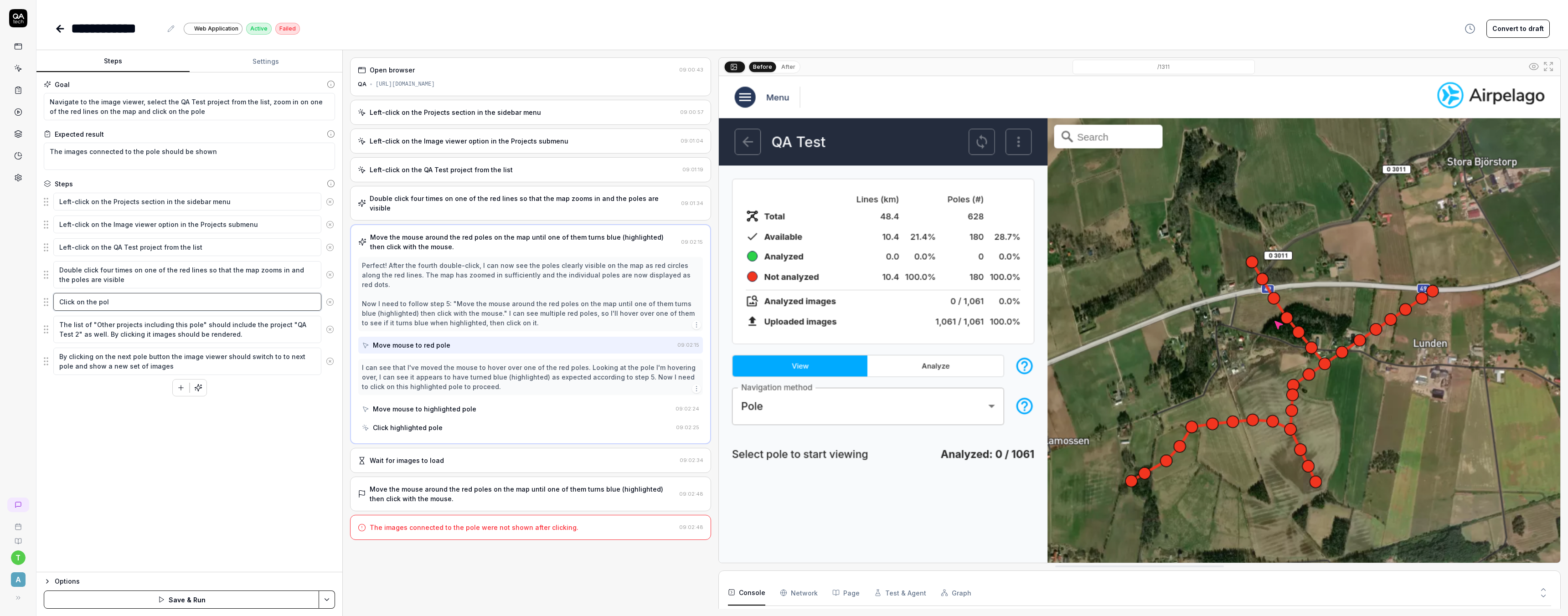
type textarea "Click on the pole"
type textarea "*"
type textarea "Click on the poles"
type textarea "*"
type textarea "Click on the poles"
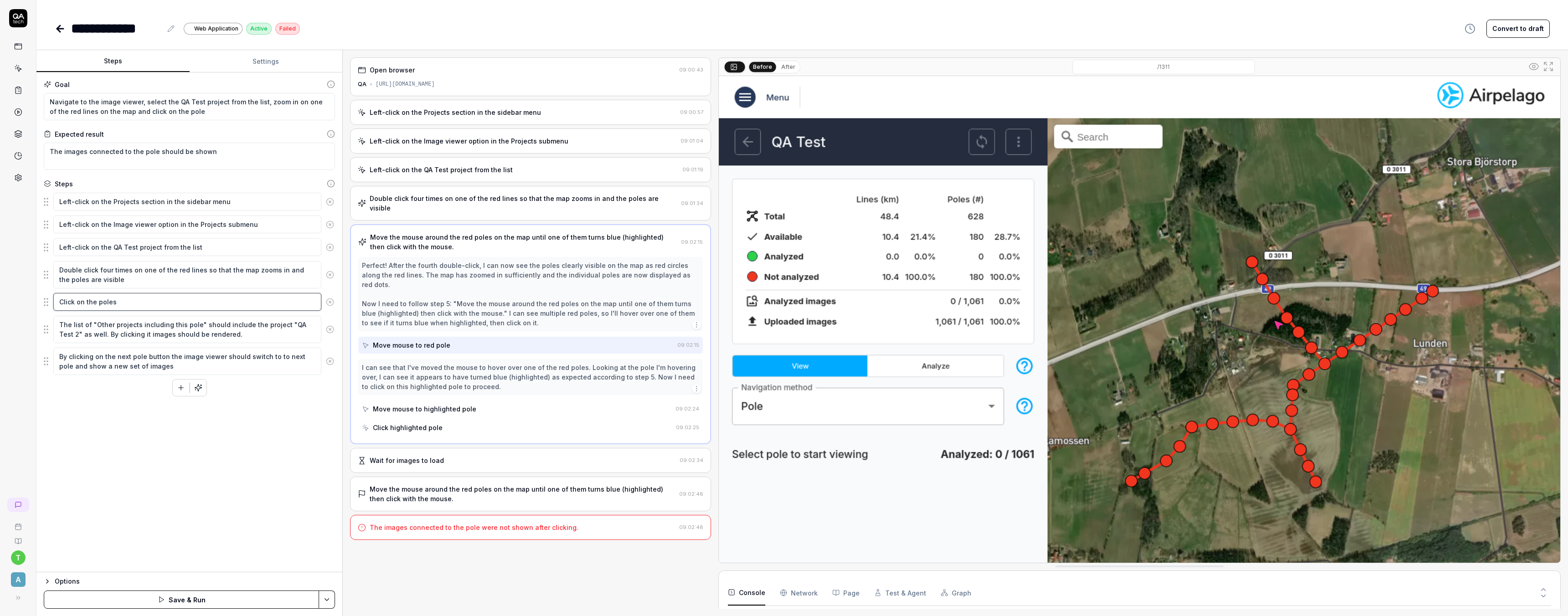
type textarea "*"
type textarea "Click on the poles ("
type textarea "*"
type textarea "Click on the poles (l"
type textarea "*"
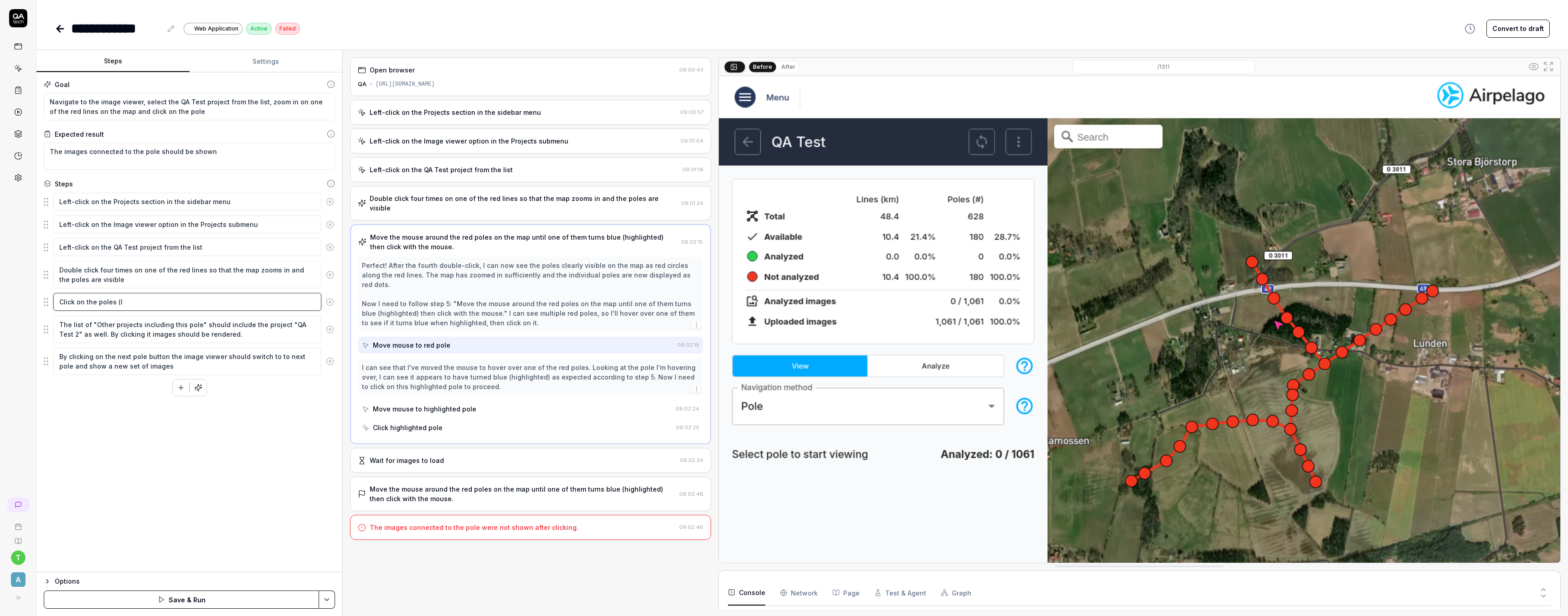
type textarea "Click on the poles (la"
type textarea "*"
type textarea "Click on the poles (lar"
type textarea "*"
type textarea "Click on the poles (larg"
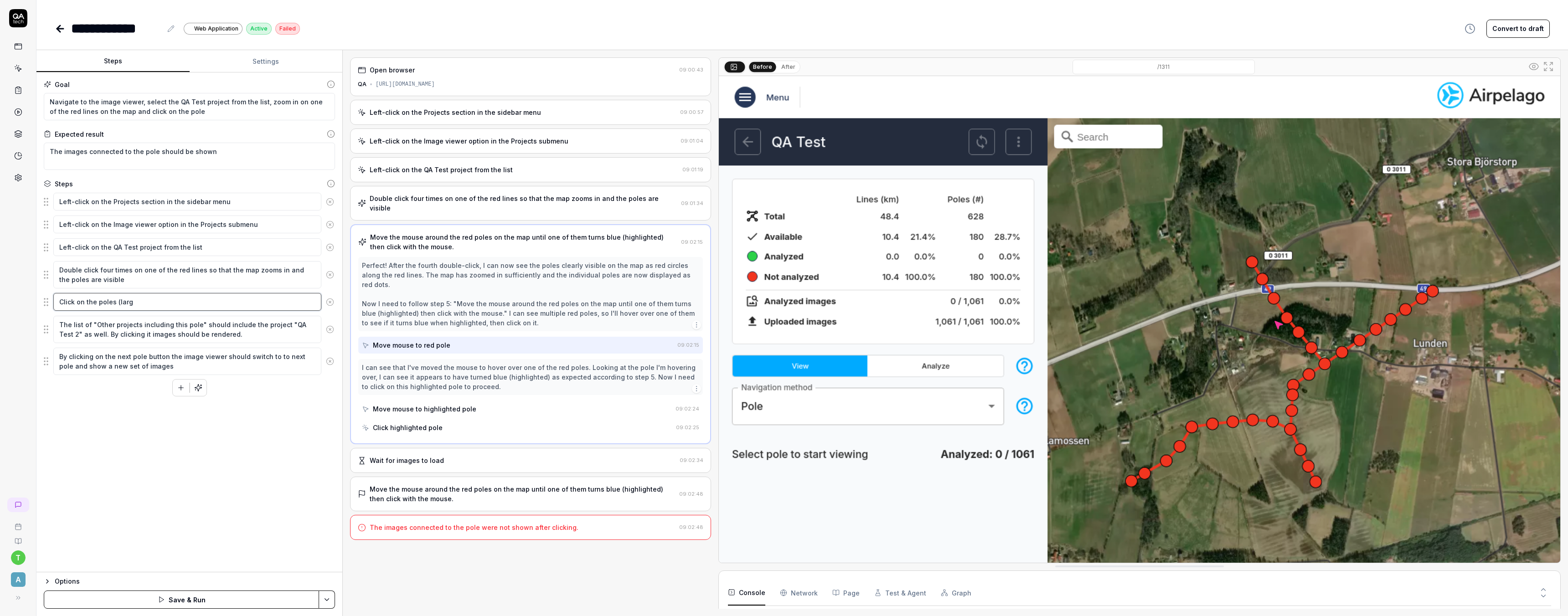
type textarea "*"
type textarea "Click on the poles (large"
type textarea "*"
type textarea "Click on the poles (large"
type textarea "*"
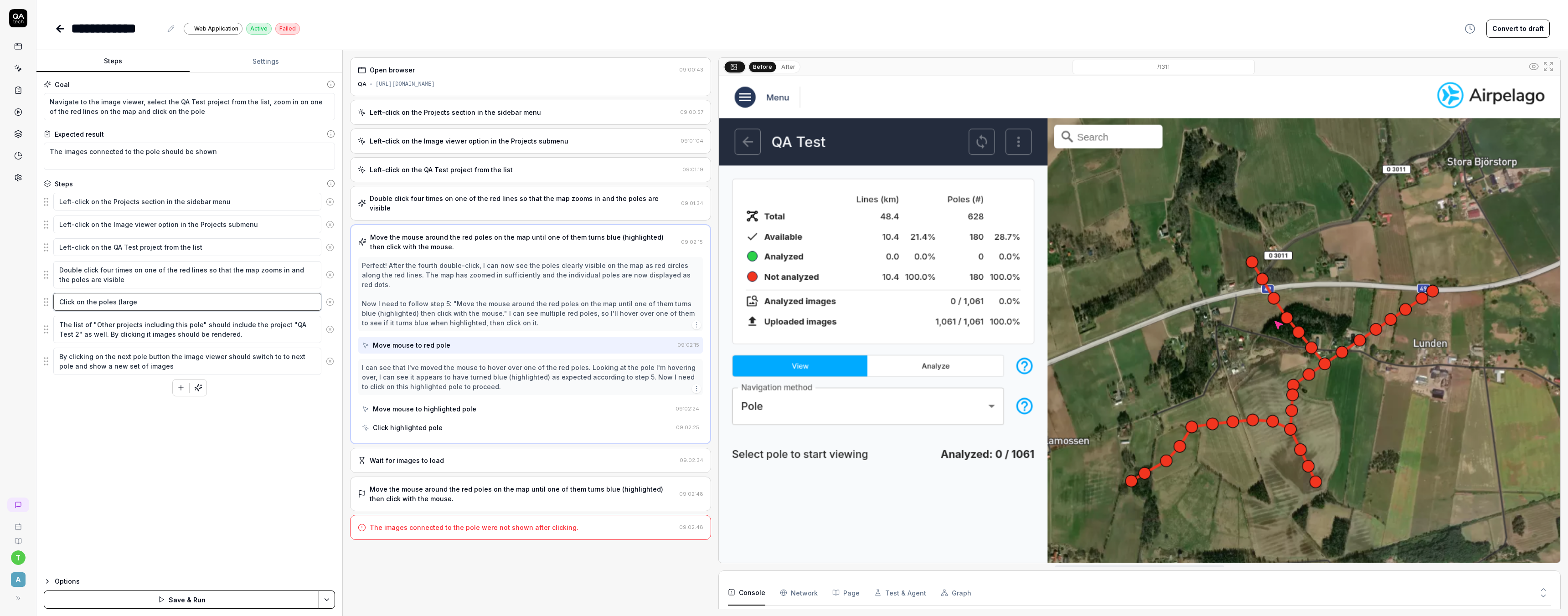
type textarea "Click on the poles (large r"
type textarea "*"
type textarea "Click on the poles (large re"
type textarea "*"
type textarea "Click on the poles (large red"
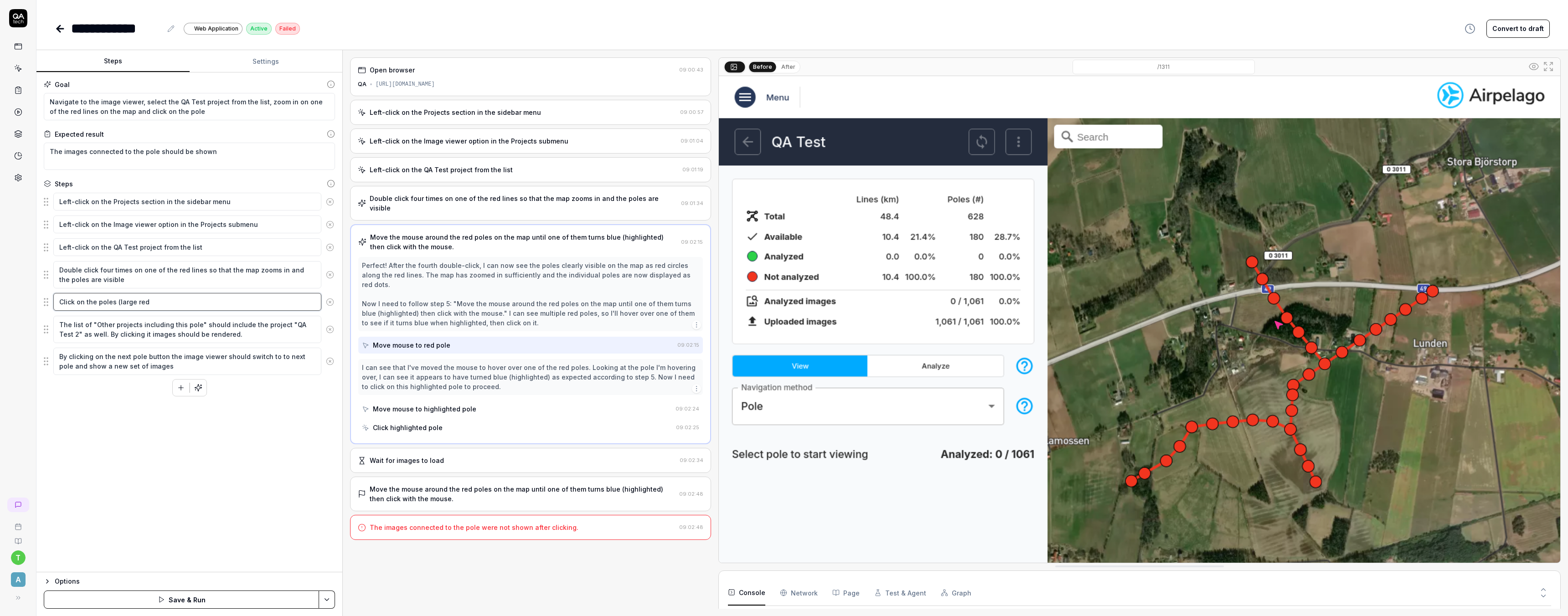
type textarea "*"
type textarea "Click on the poles (large red"
type textarea "*"
type textarea "Click on the poles (large red c"
type textarea "*"
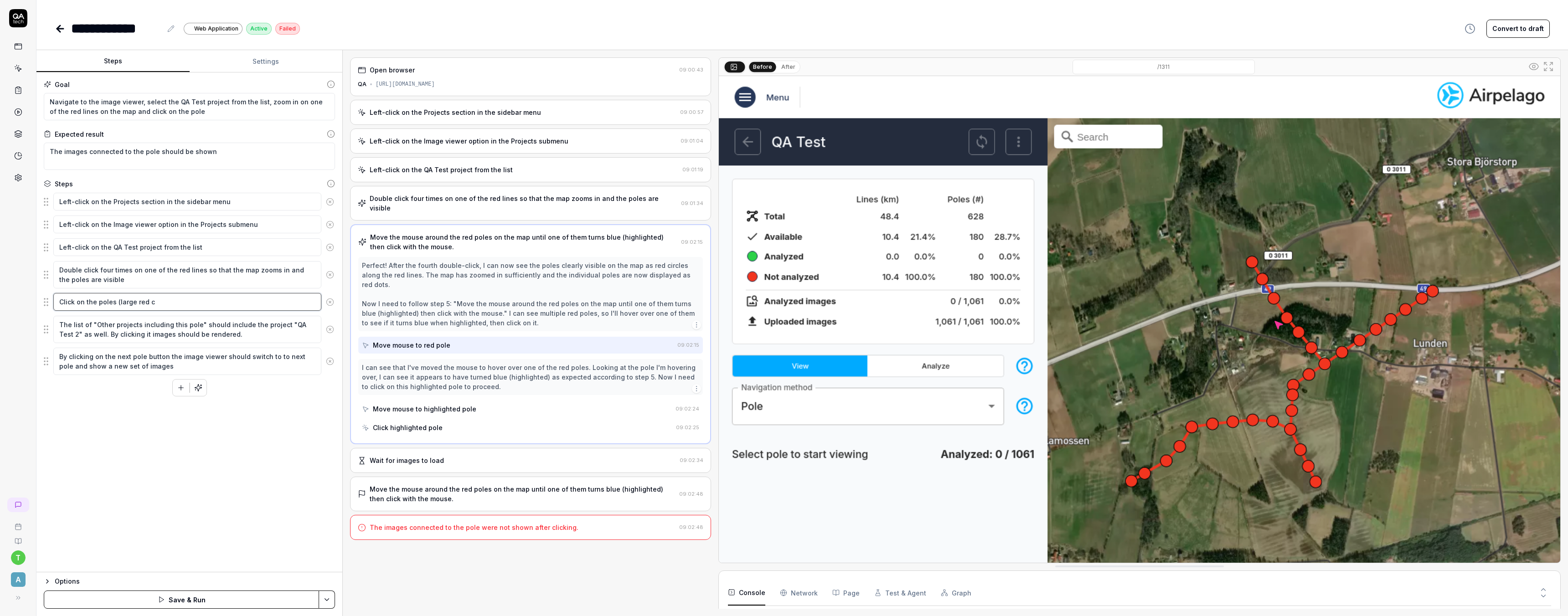
type textarea "Click on the poles (large red ci"
type textarea "*"
type textarea "Click on the poles (large red cir"
type textarea "*"
type textarea "Click on the poles (large red circ"
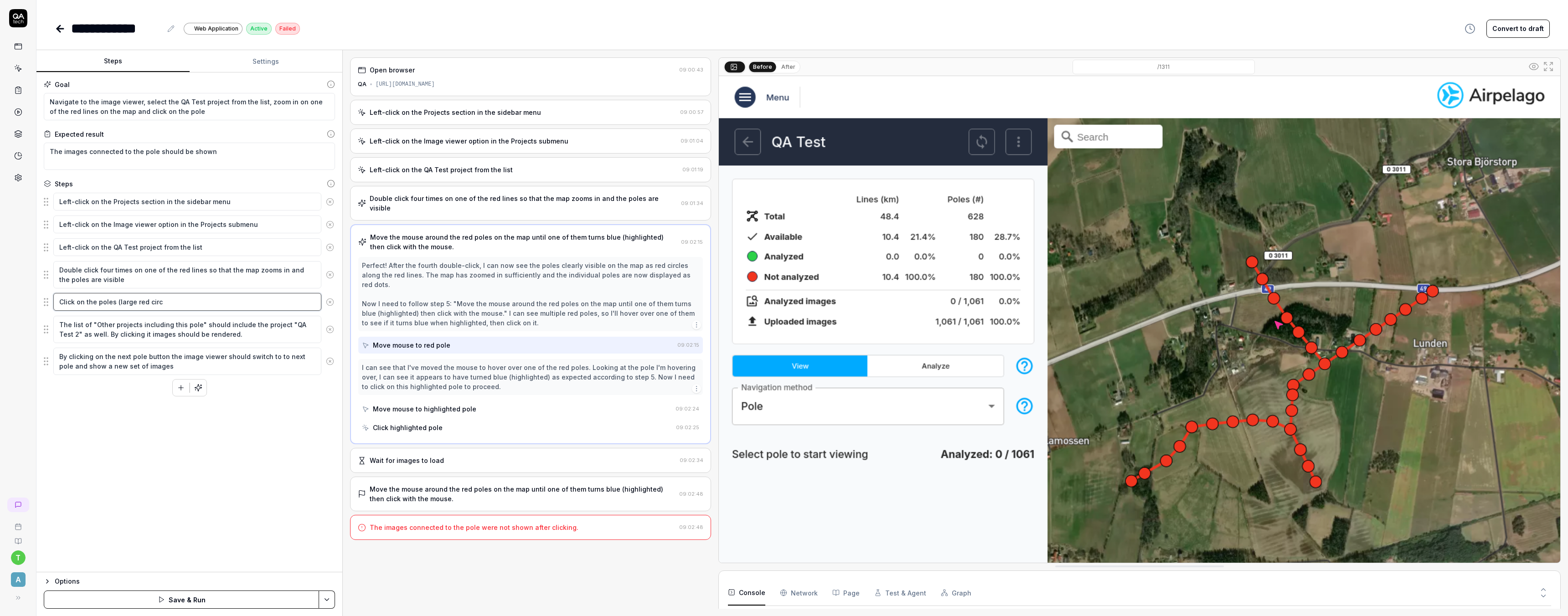
type textarea "*"
type textarea "Click on the poles (large red circl"
type textarea "*"
type textarea "Click on the poles (large red circle"
type textarea "*"
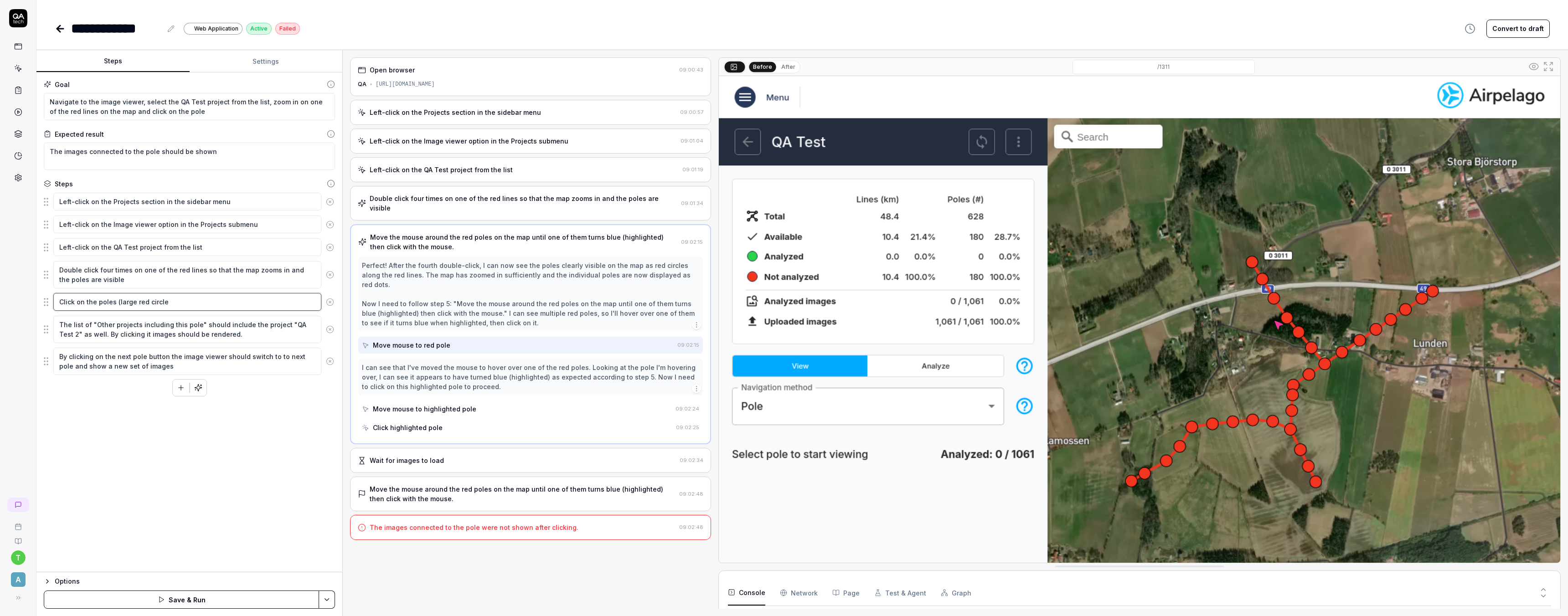
type textarea "Click on the poles (large red circles"
type textarea "*"
type textarea "Click on othe poles (large red circles"
type textarea "*"
type textarea "Click on onethe poles (large red circles"
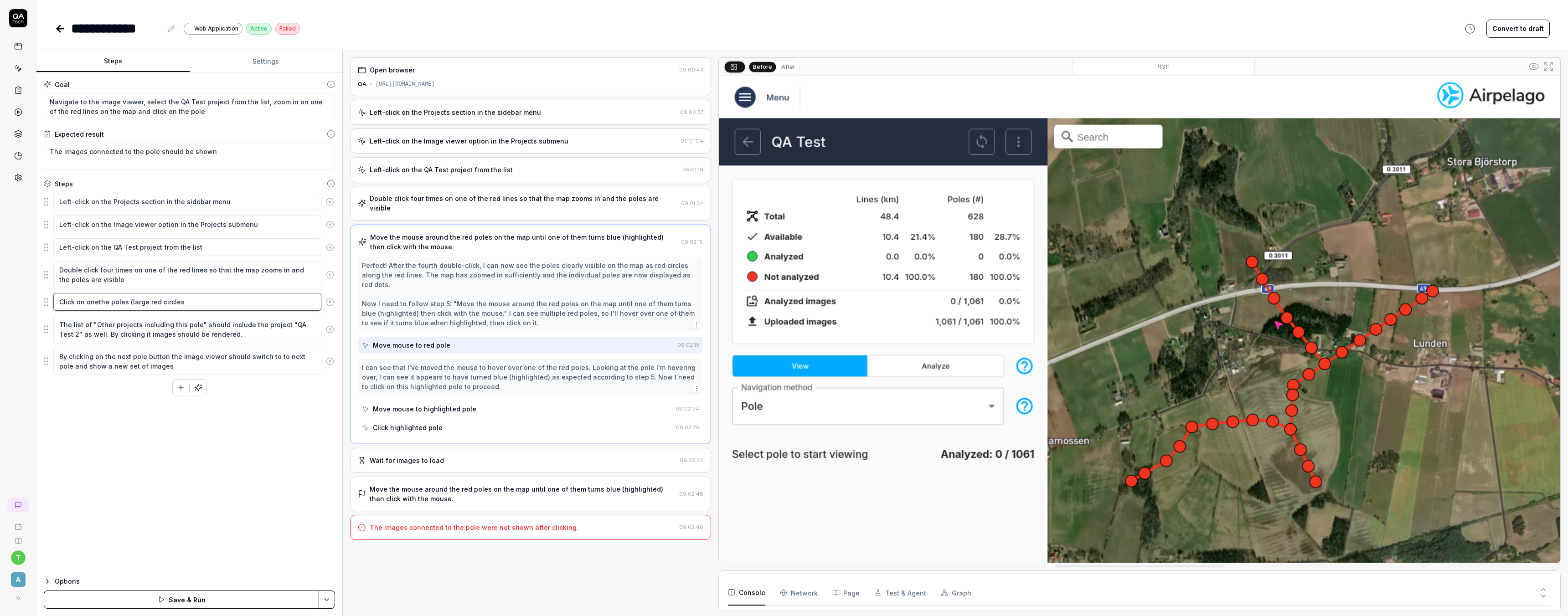
type textarea "*"
type textarea "Click on one the poles (large red circles"
type textarea "*"
type textarea "Click on one ofthe poles (large red circles"
type textarea "*"
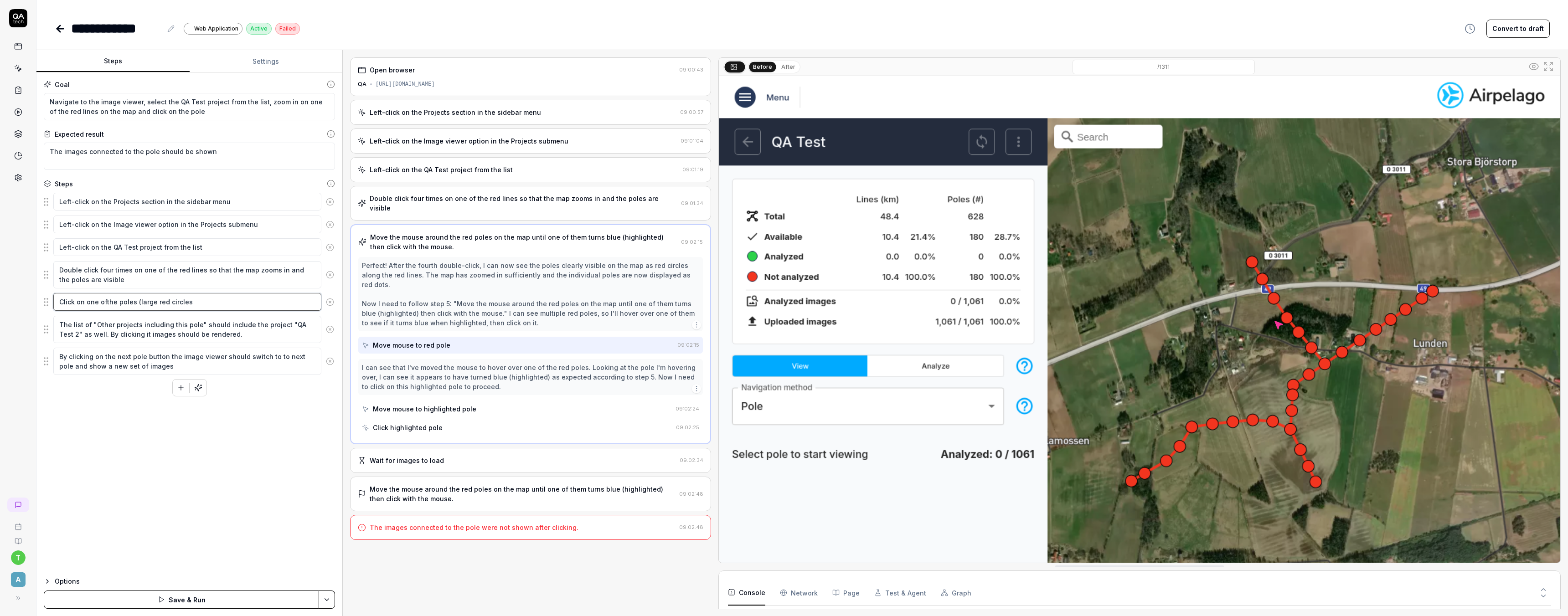
type textarea "Click on one of the poles (large red circles"
type textarea "*"
type textarea "Click on one of the poles (large red circles"
type textarea "*"
type textarea "Click on one of the poles (large red circles o"
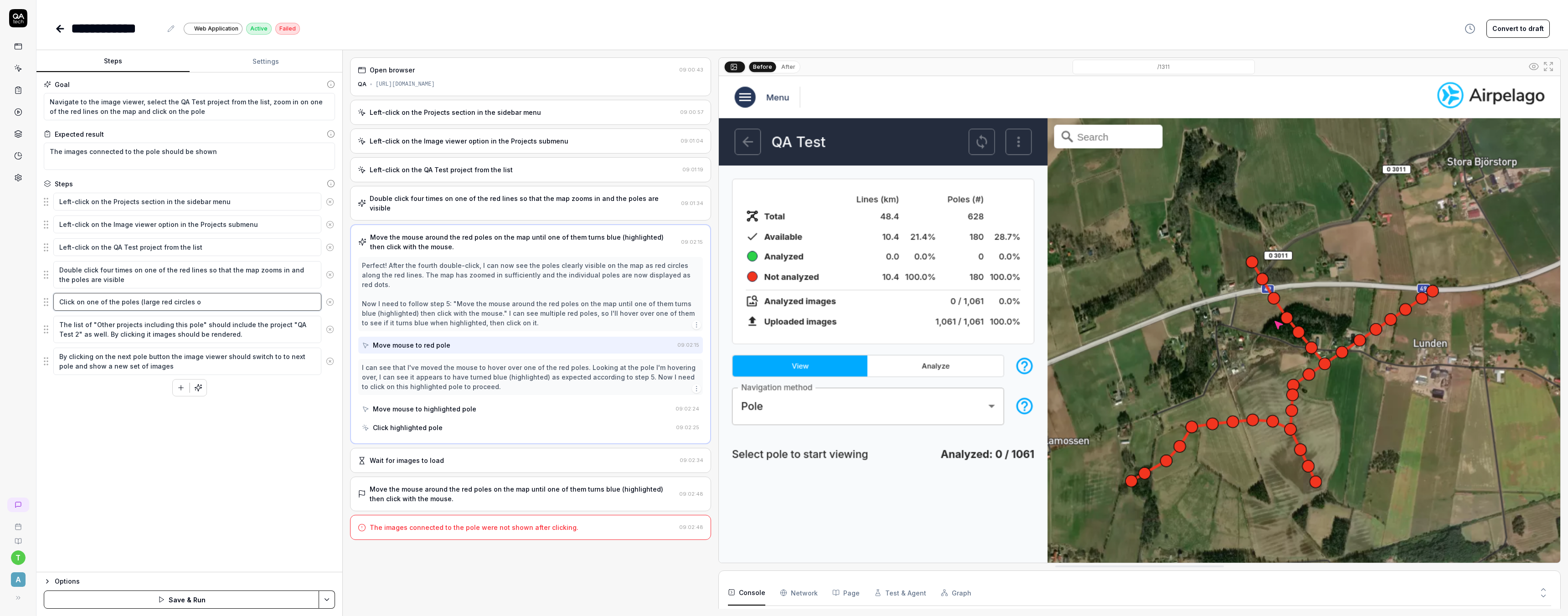
type textarea "*"
type textarea "Click on one of the poles (large red circles on"
type textarea "*"
type textarea "Click on one of the poles (large red circles on"
type textarea "*"
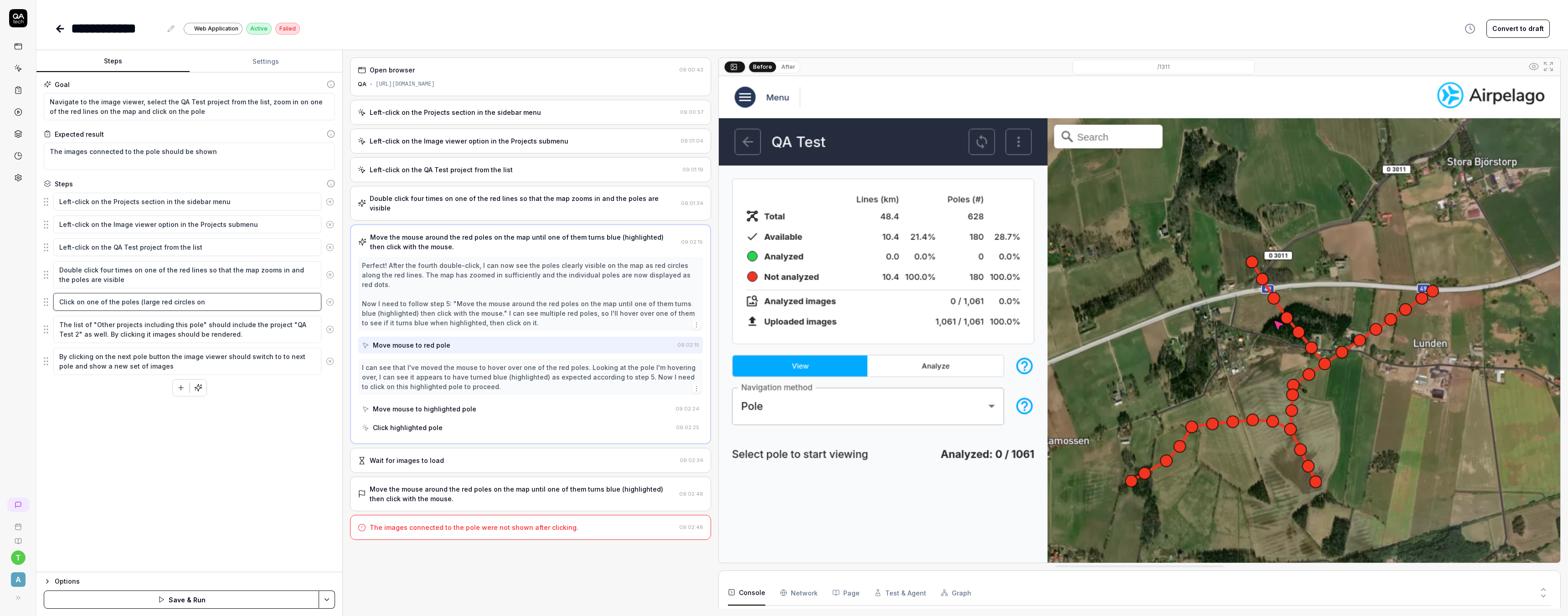
type textarea "Click on one of the poles (large red circles on t"
type textarea "*"
type textarea "Click on one of the poles (large red circles on th"
type textarea "*"
type textarea "Click on one of the poles (large red circles on them"
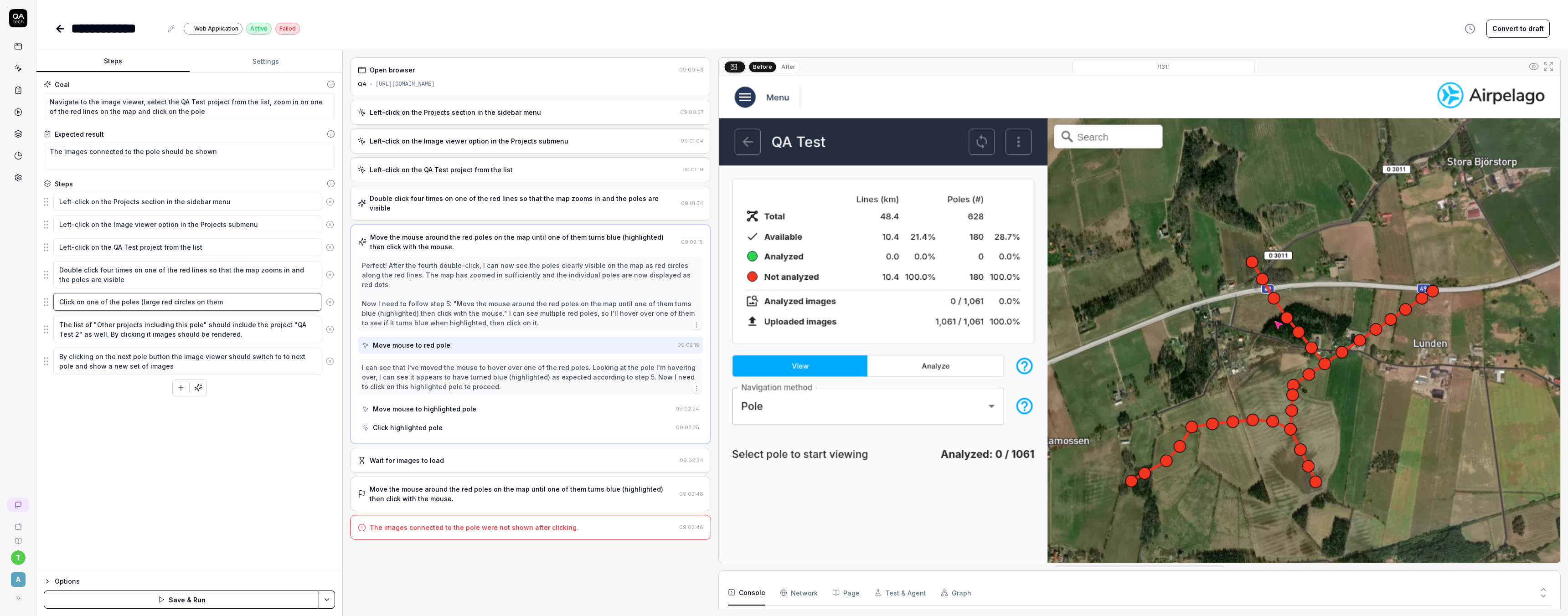
type textarea "*"
type textarea "Click on one of the poles (large red circles on the"
type textarea "*"
type textarea "Click on one of the poles (large red circles on the"
type textarea "*"
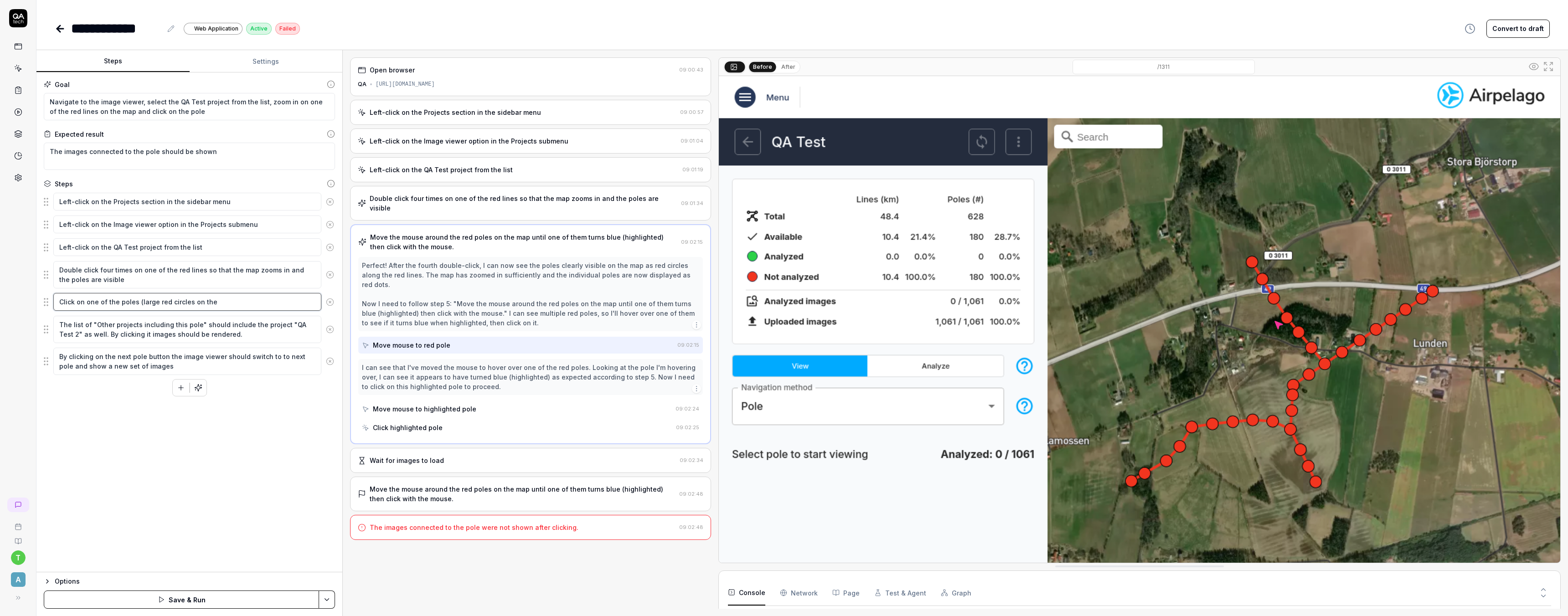
type textarea "Click on one of the poles (large red circles on the m"
type textarea "*"
type textarea "Click on one of the poles (large red circles on the ma"
type textarea "*"
type textarea "Click on one of the poles (large red circles on the map"
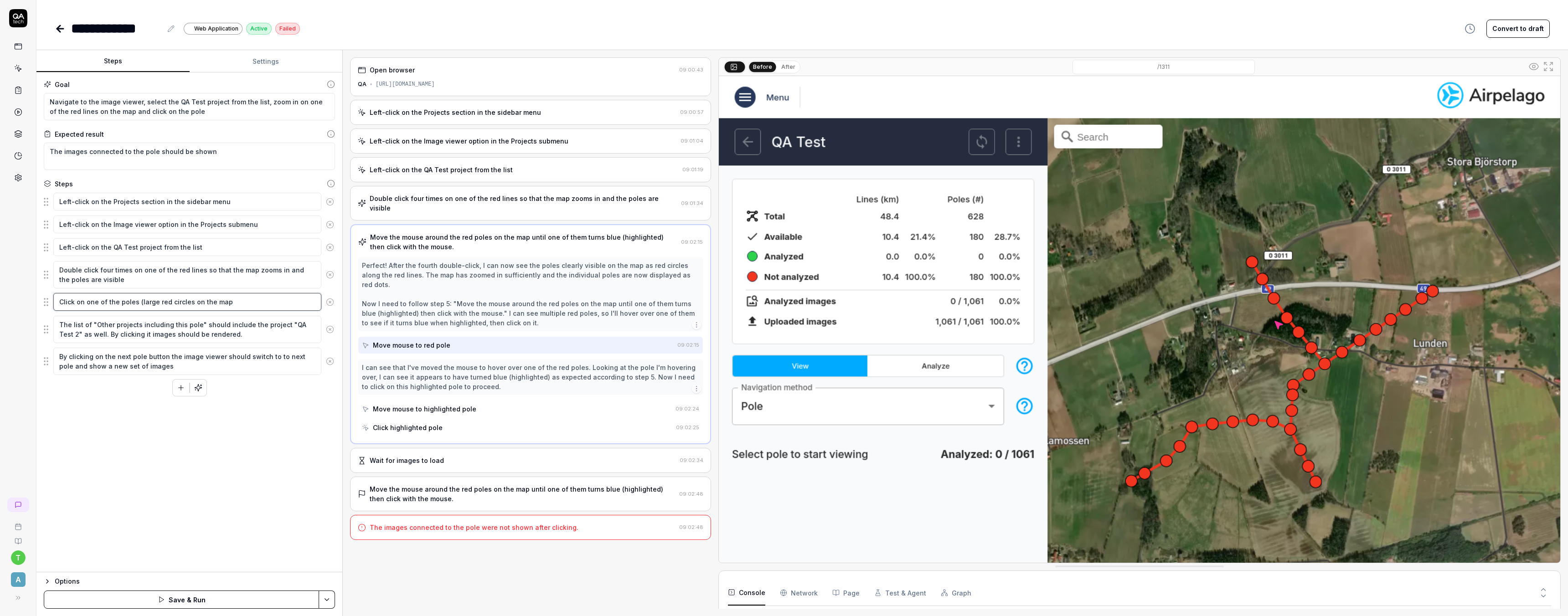
type textarea "*"
type textarea "Click on one of the poles (large red circles on the map)"
type textarea "*"
type textarea "Click on one of the poles (large red circles on the map)"
type textarea "*"
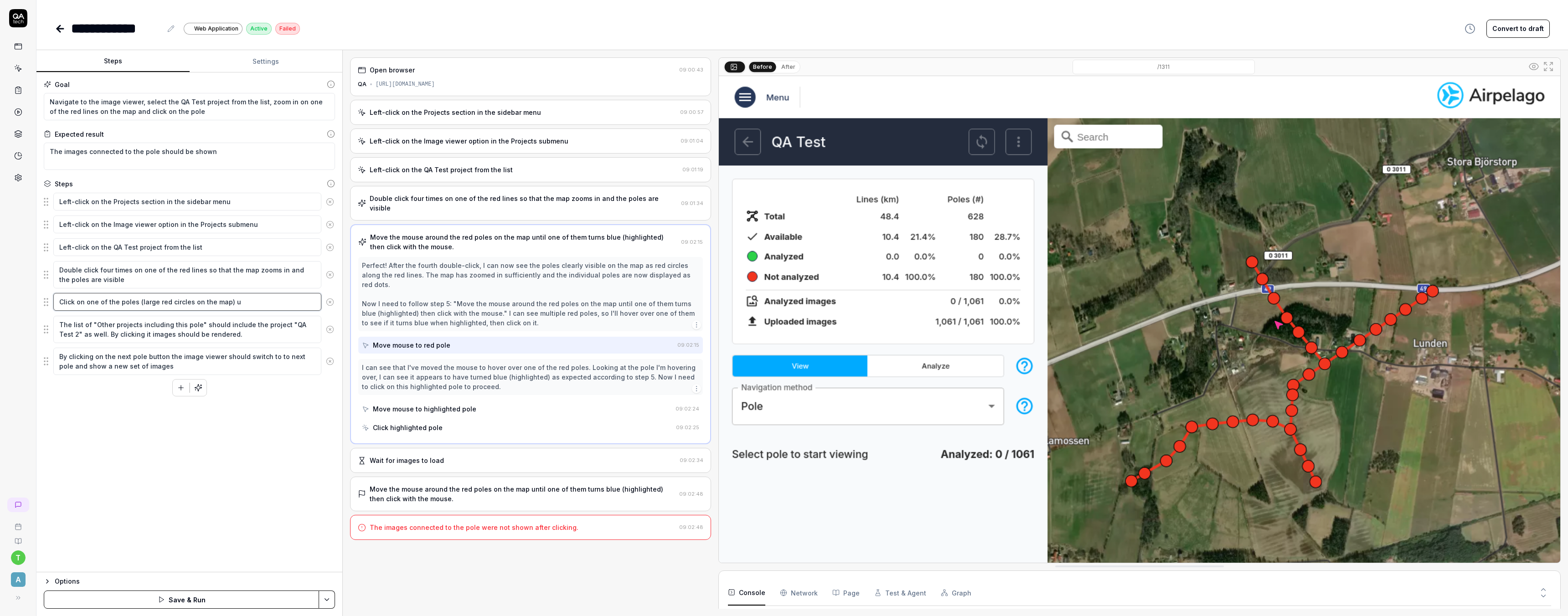
type textarea "Click on one of the poles (large red circles on the map) un"
type textarea "*"
type textarea "Click on one of the poles (large red circles on the map) unt"
type textarea "*"
type textarea "Click on one of the poles (large red circles on the map) unti"
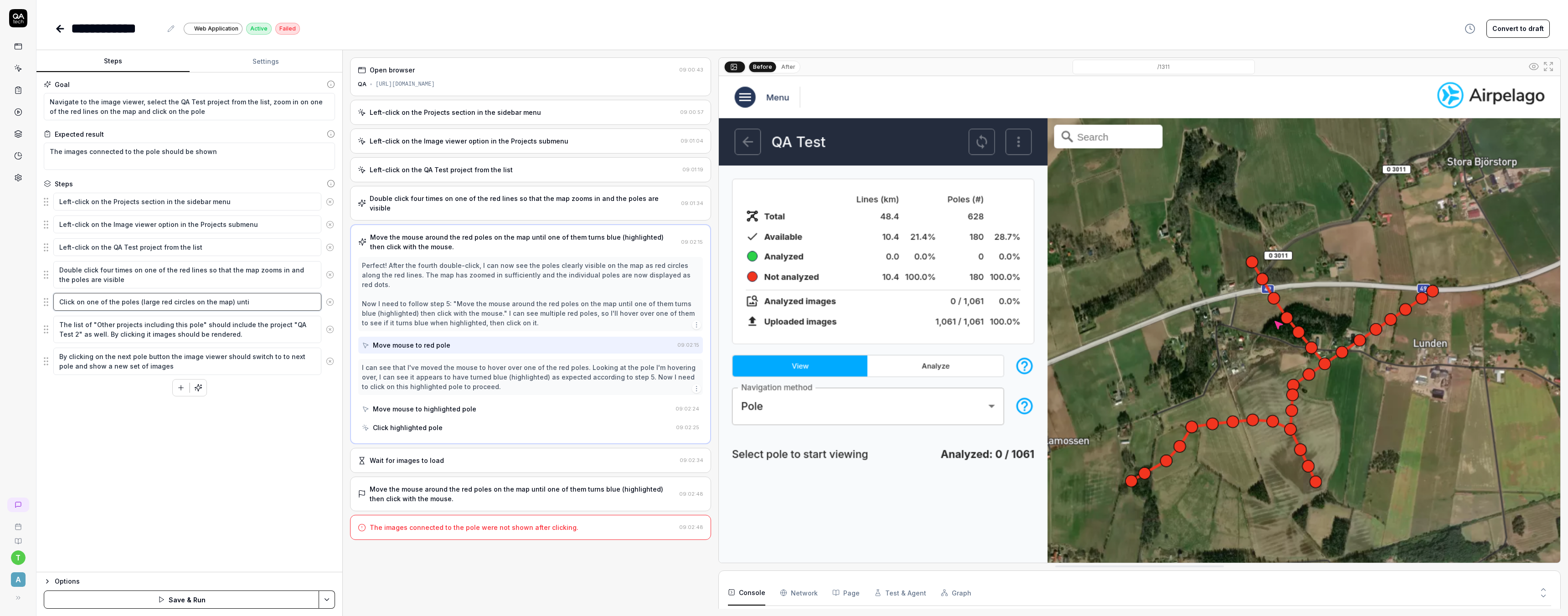
type textarea "*"
type textarea "Click on one of the poles (large red circles on the map) until"
type textarea "*"
type textarea "Click on one of the poles (large red circles on the map) until"
type textarea "*"
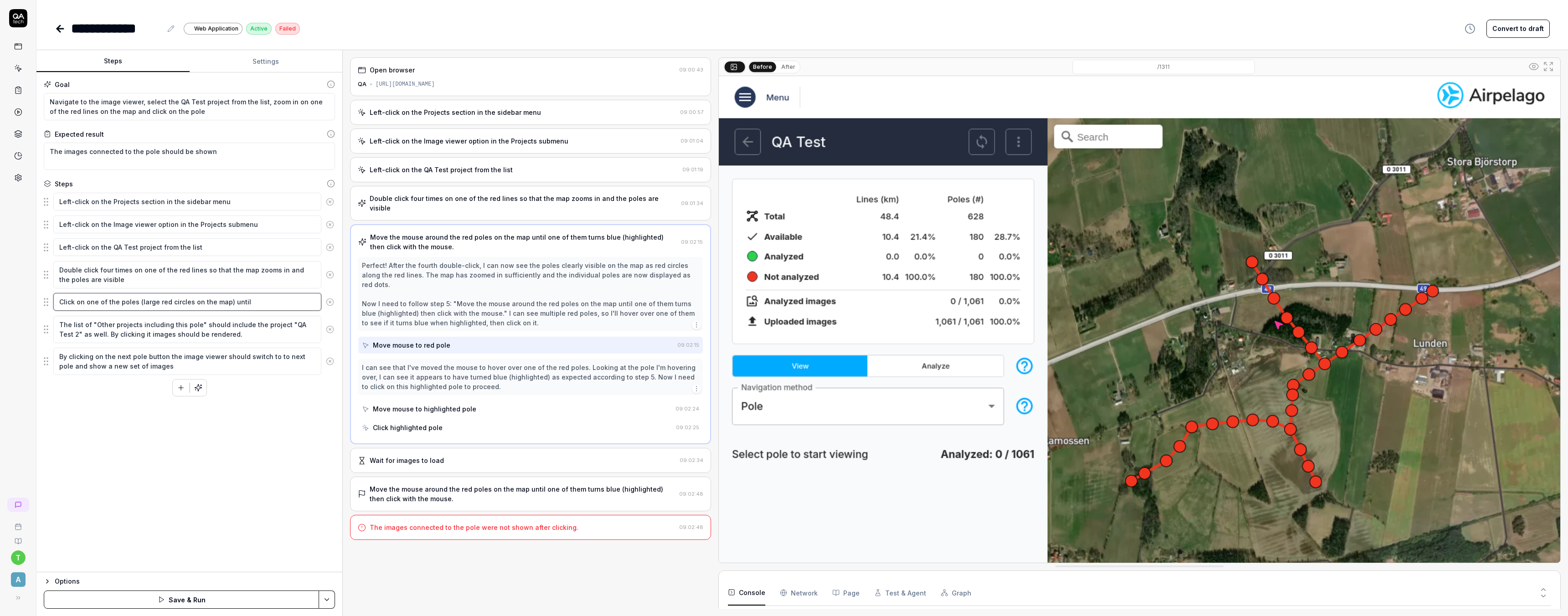
type textarea "Click on one of the poles (large red circles on the map) until t"
type textarea "*"
type textarea "Click on one of the poles (large red circles on the map) until th"
type textarea "*"
type textarea "Click on one of the poles (large red circles on the map) until the"
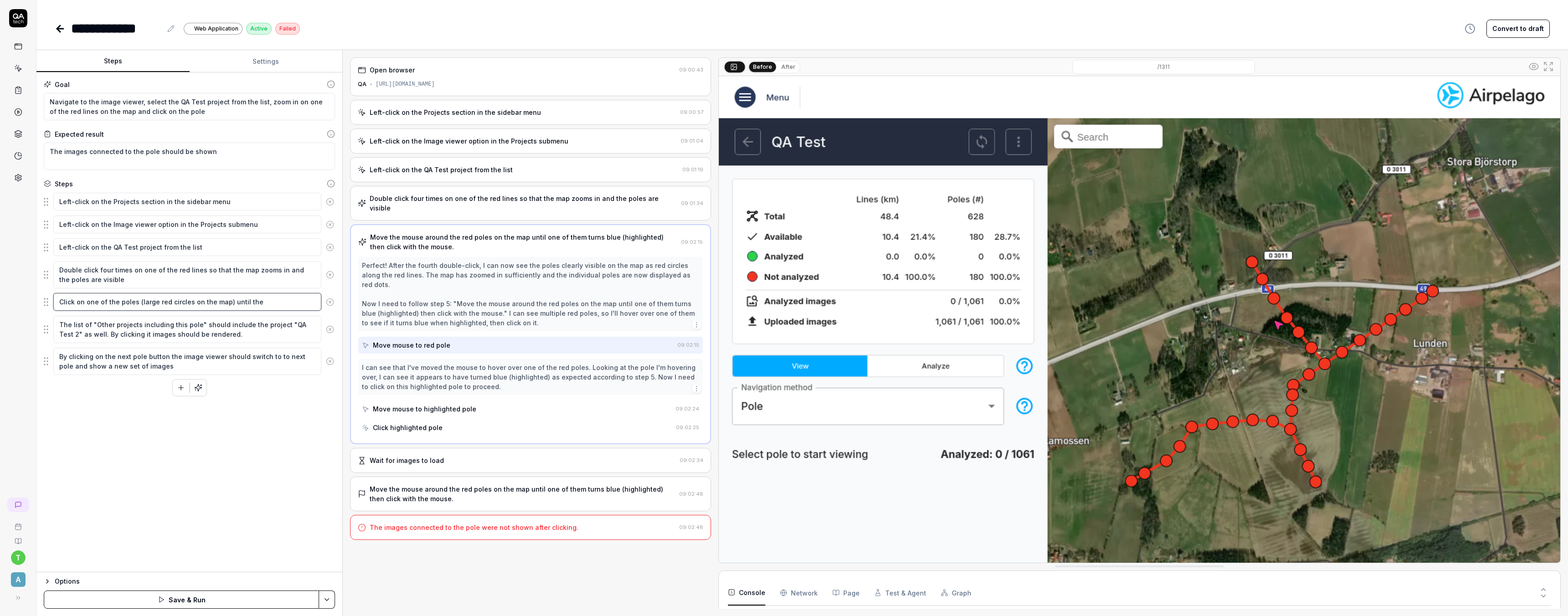
type textarea "*"
type textarea "Click on one of the poles (large red circles on the map) until the"
type textarea "*"
type textarea "Click on one of the poles (large red circles on the map) until the i"
type textarea "*"
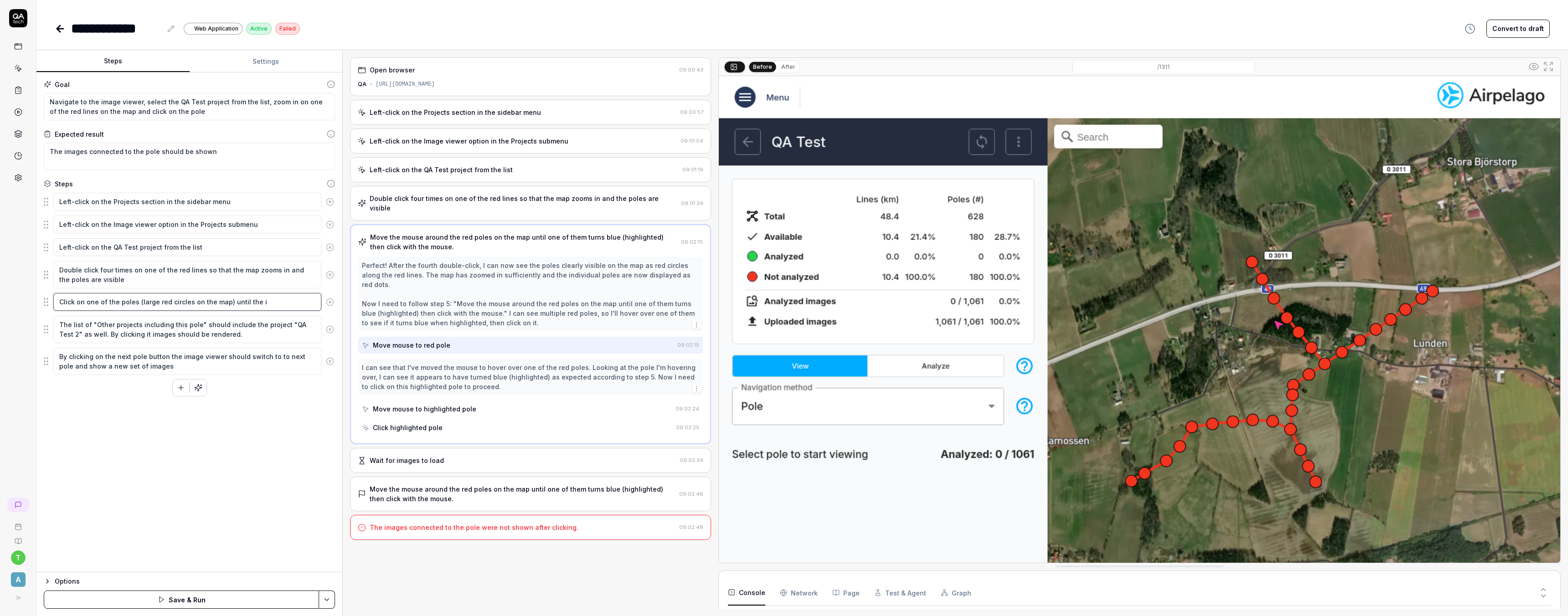
type textarea "Click on one of the poles (large red circles on the map) until the im"
type textarea "*"
type textarea "Click on one of the poles (large red circles on the map) until the ima"
type textarea "*"
type textarea "Click on one of the poles (large red circles on the map) until the imag"
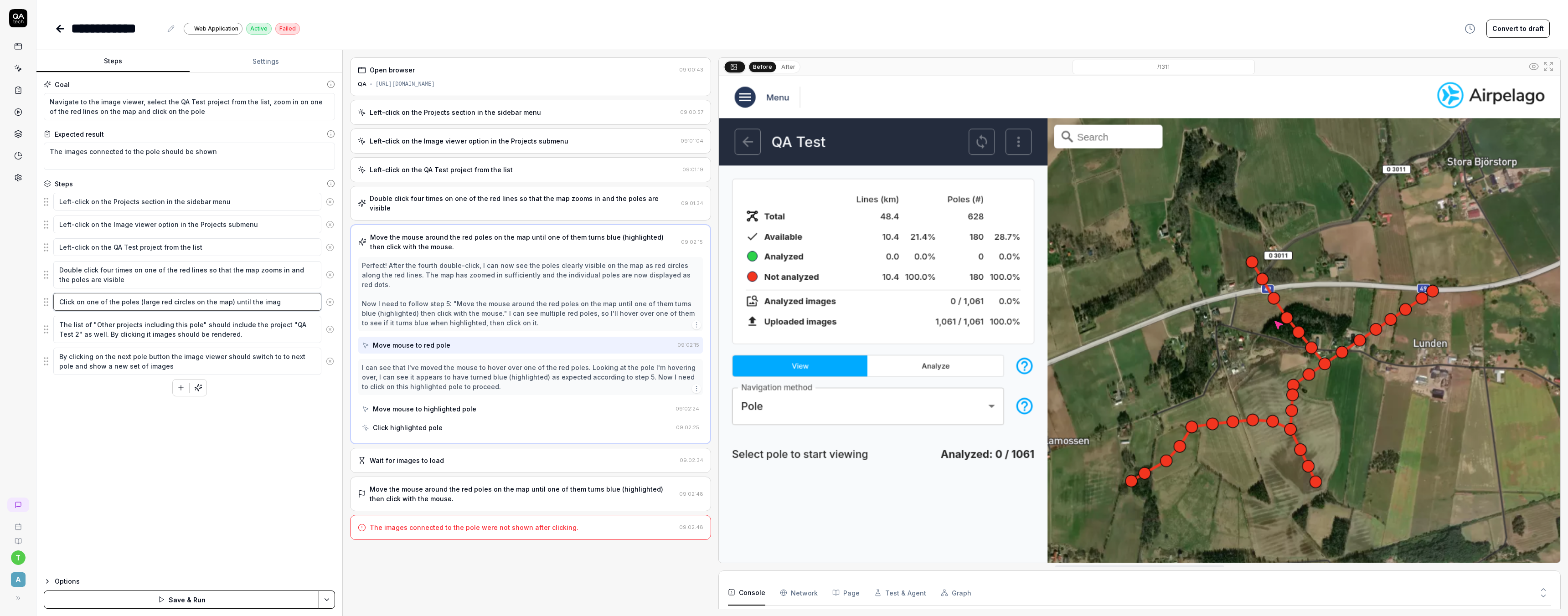
type textarea "*"
type textarea "Click on one of the poles (large red circles on the map) until the image"
type textarea "*"
type textarea "Click on one of the poles (large red circles on the map) until the image"
type textarea "*"
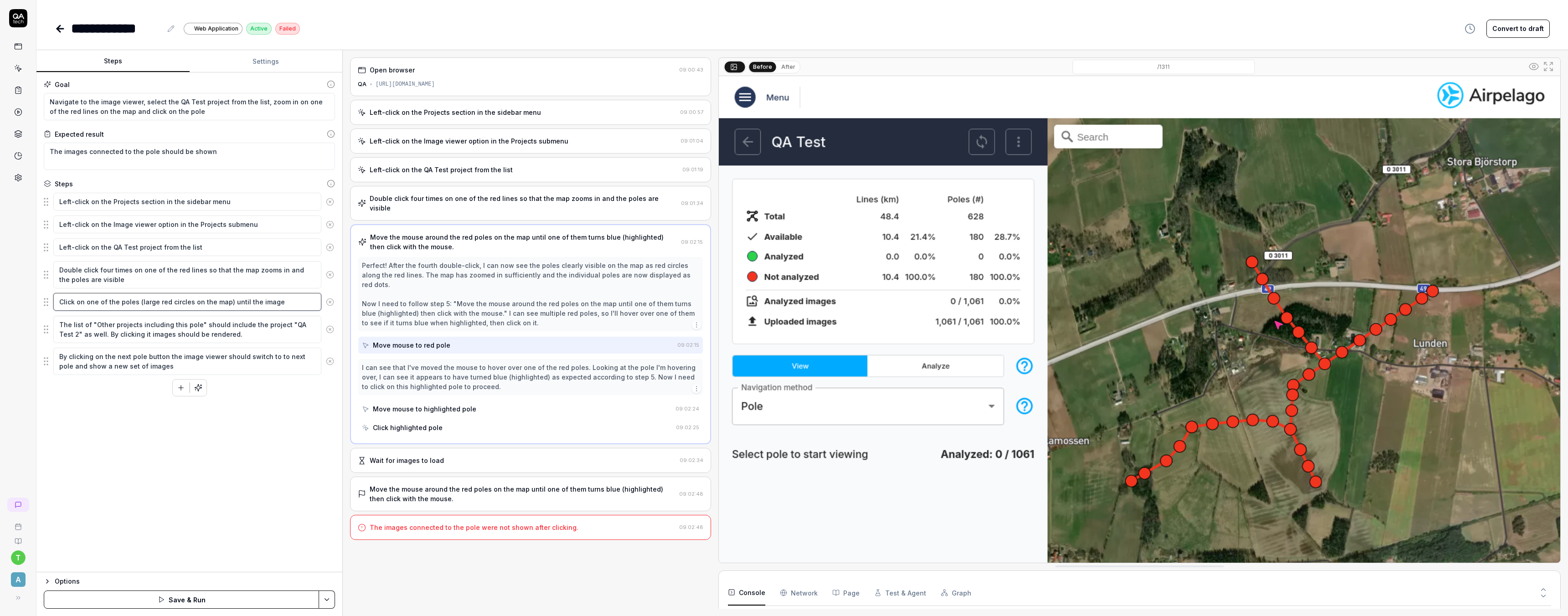
type textarea "Click on one of the poles (large red circles on the map) until the image v"
type textarea "*"
type textarea "Click on one of the poles (large red circles on the map) until the image vi"
type textarea "*"
type textarea "Click on one of the poles (large red circles on the map) until the image vie"
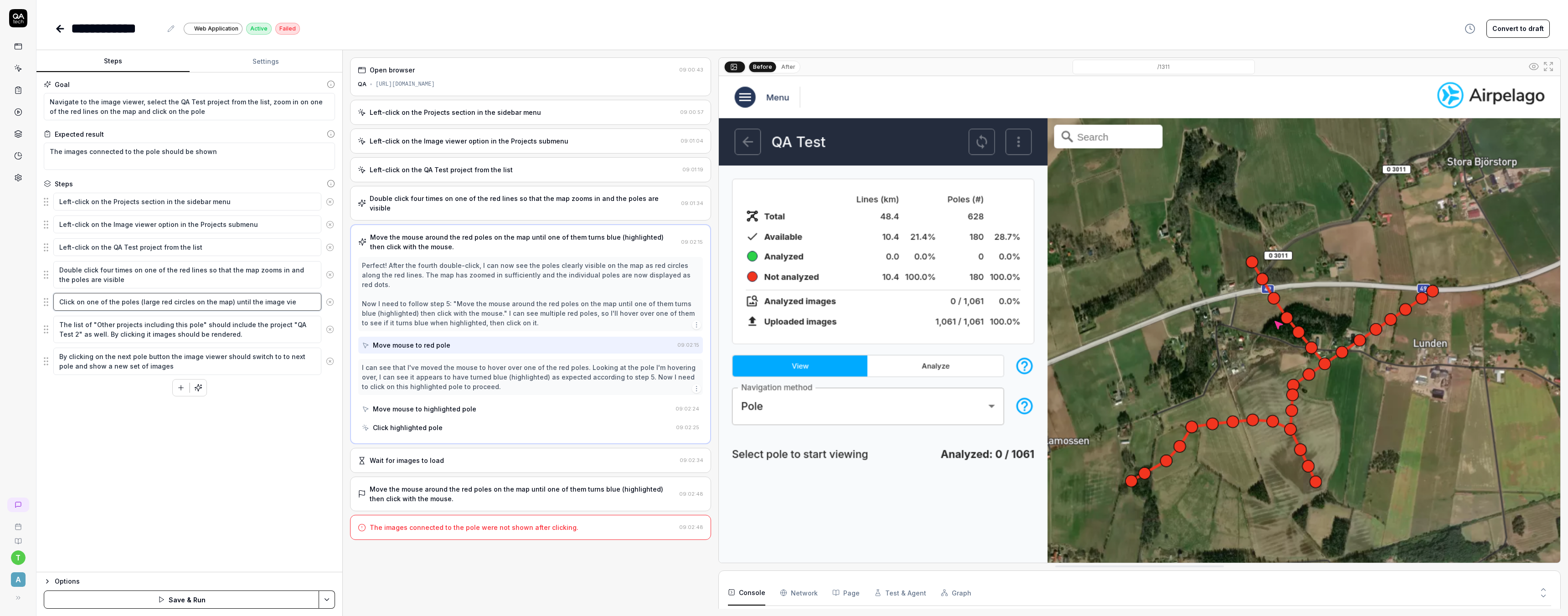
type textarea "*"
type textarea "Click on one of the poles (large red circles on the map) until the image view"
type textarea "*"
type textarea "Click on one of the poles (large red circles on the map) until the image viewe"
type textarea "*"
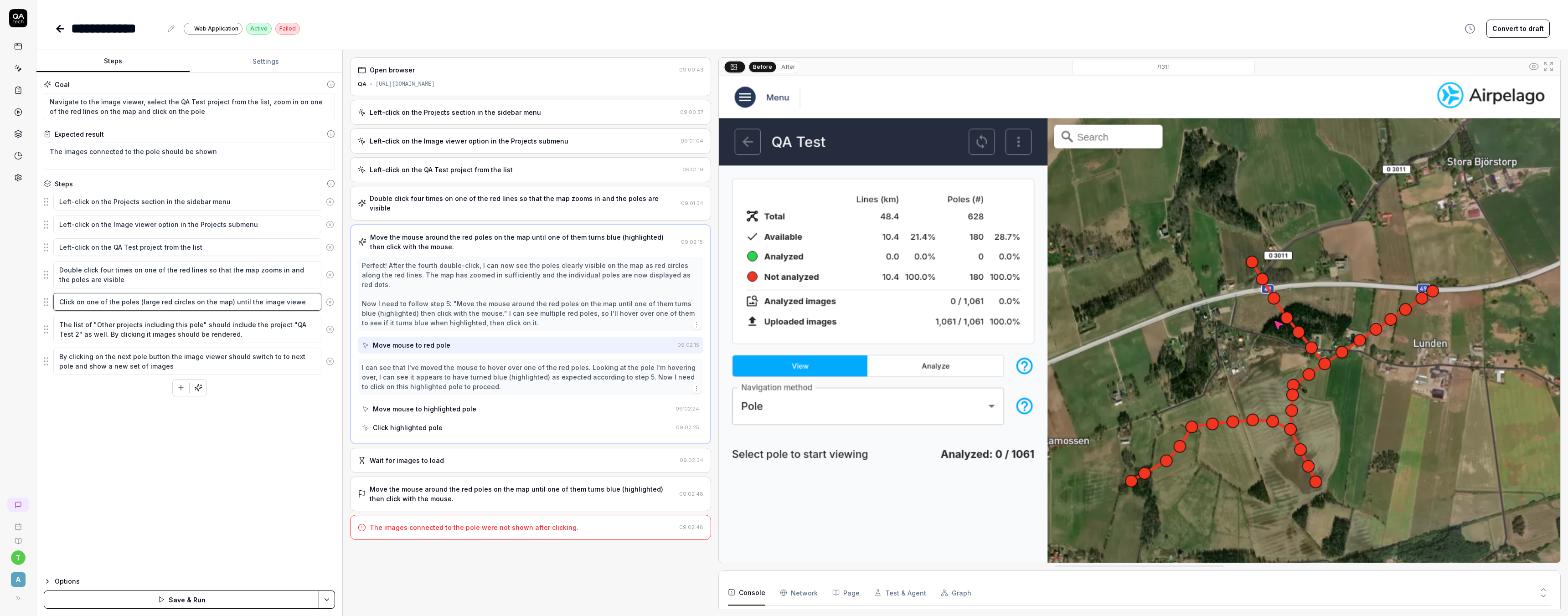
type textarea "Click on one of the poles (large red circles on the map) until the image viewer"
type textarea "*"
type textarea "Click on one of the poles (large red circles on the map) until the image viewer"
type textarea "*"
type textarea "Click on one of the poles (large red circles on the map) until the image viewer…"
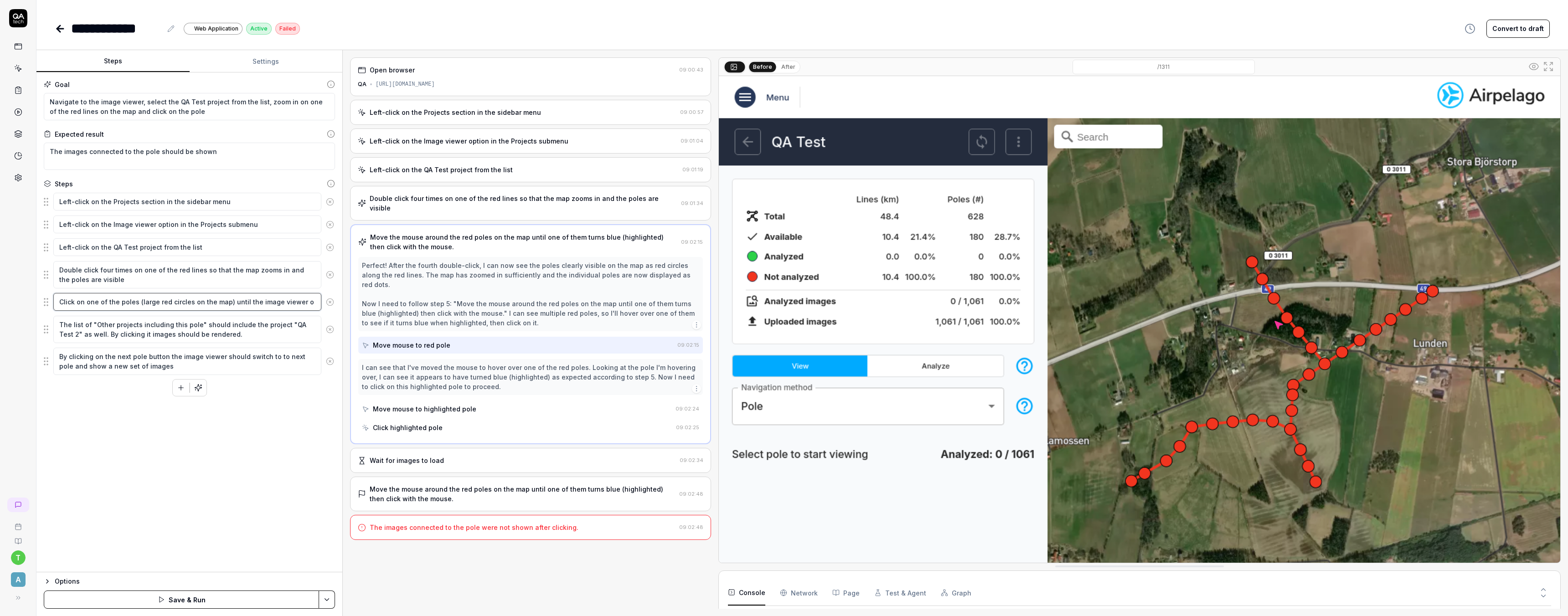
type textarea "*"
type textarea "Click on one of the poles (large red circles on the map) until the image viewer…"
type textarea "*"
type textarea "Click on one of the poles (large red circles on the map) until the image viewer…"
type textarea "*"
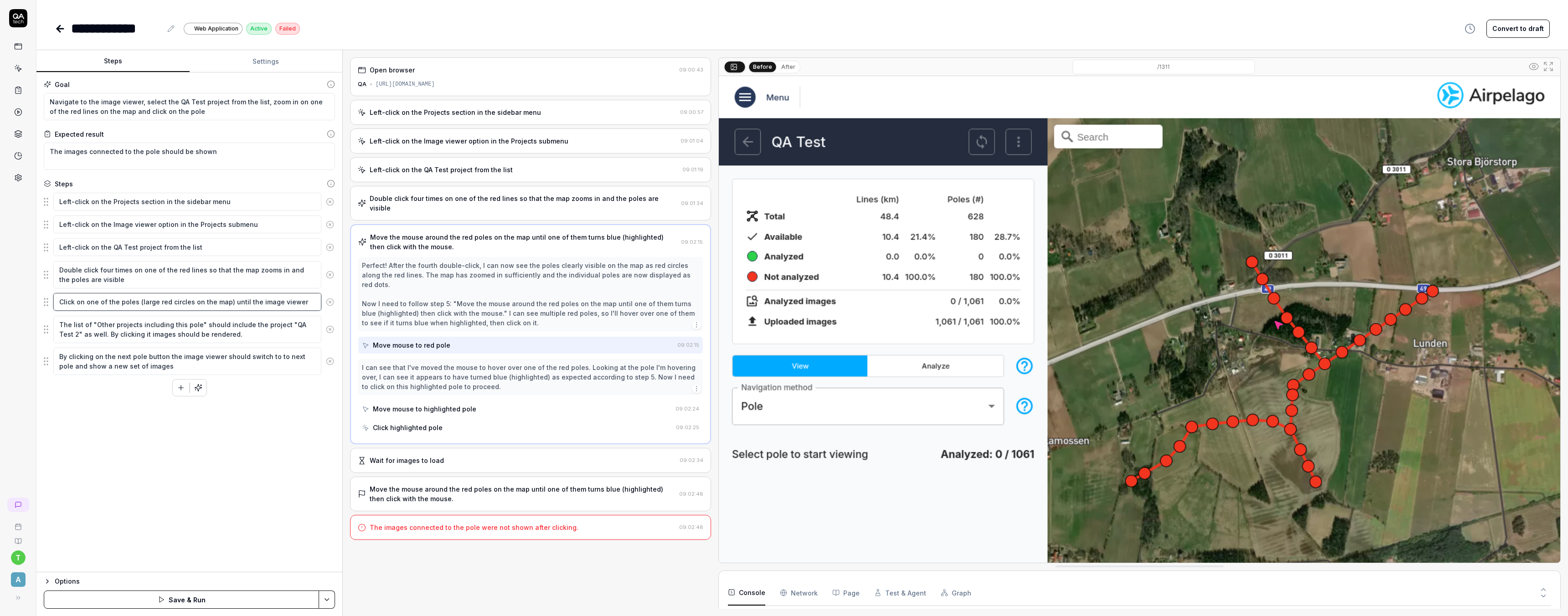
type textarea "Click on one of the poles (large red circles on the map) until the image viewer…"
type textarea "*"
type textarea "Click on one of the poles (large red circles on the map) until the image viewer…"
click at [278, 485] on div "Goal Navigate to the image viewer, select the QA Test project from the list, zo…" at bounding box center [189, 322] width 306 height 500
click at [205, 598] on button "Save & Run" at bounding box center [181, 600] width 275 height 18
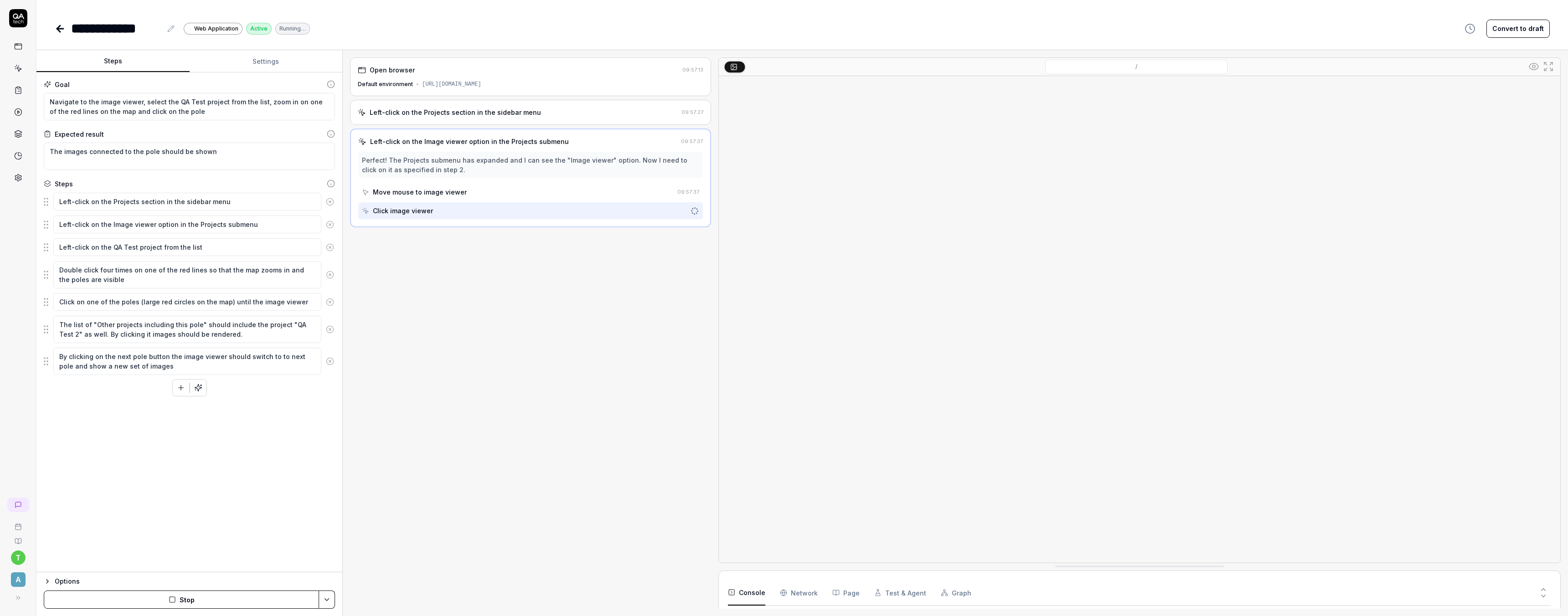
scroll to position [63, 0]
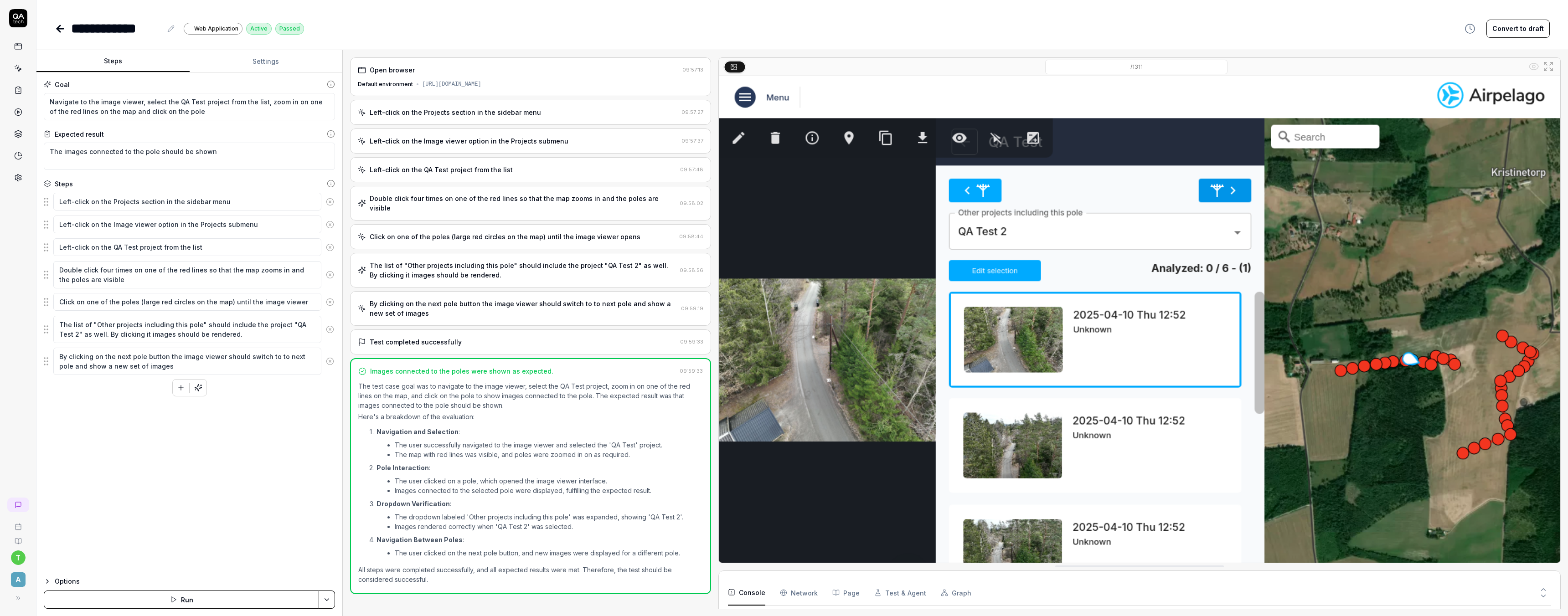
click at [518, 232] on div "Click on one of the poles (large red circles on the map) until the image viewer…" at bounding box center [505, 237] width 271 height 10
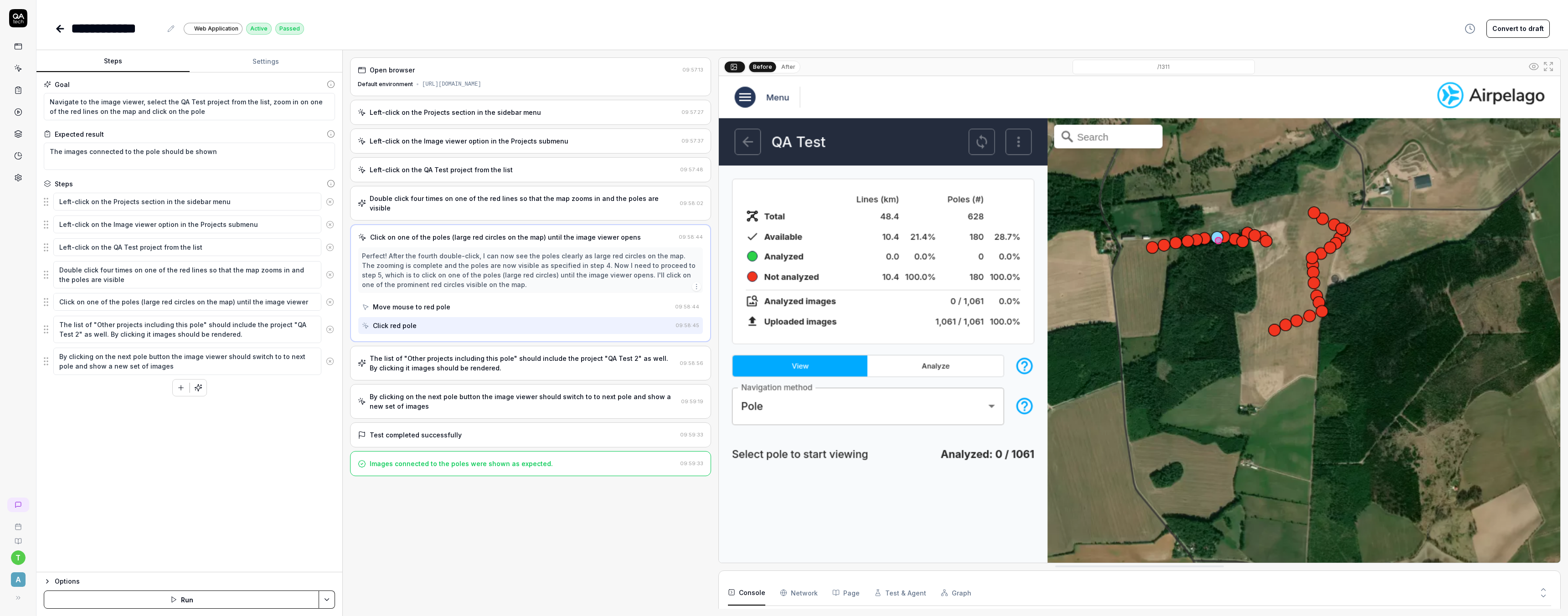
click at [233, 596] on button "Run" at bounding box center [181, 600] width 275 height 18
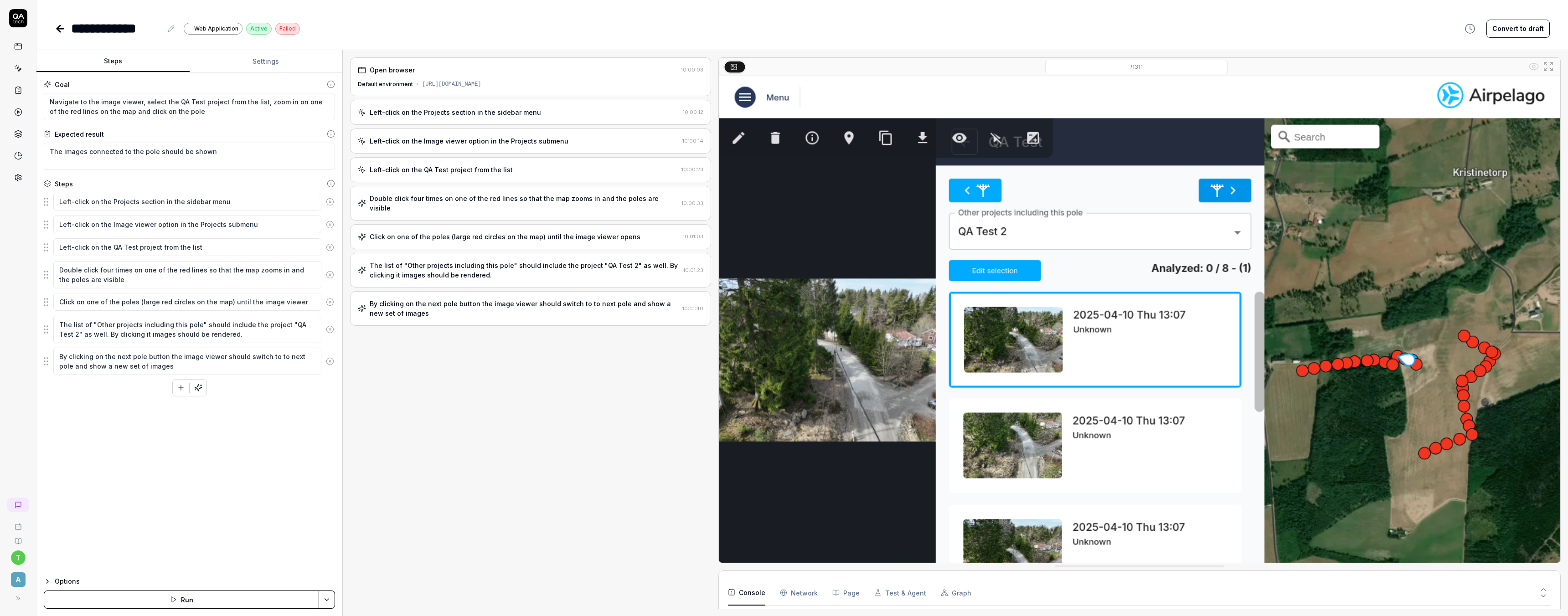
type textarea "*"
